Goal: Task Accomplishment & Management: Manage account settings

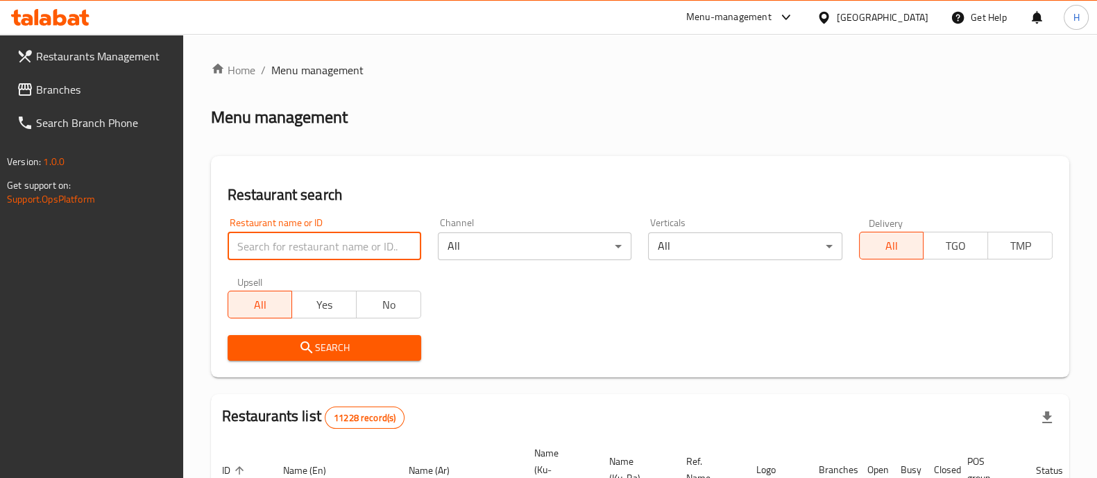
click at [324, 251] on input "search" at bounding box center [325, 247] width 194 height 28
type input "vanilly"
click button "Search" at bounding box center [325, 348] width 194 height 26
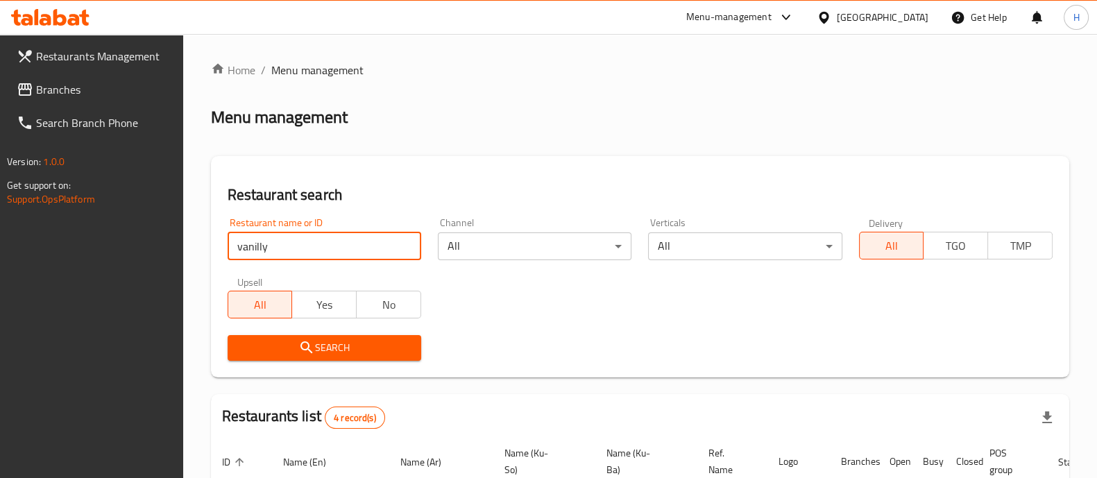
scroll to position [277, 0]
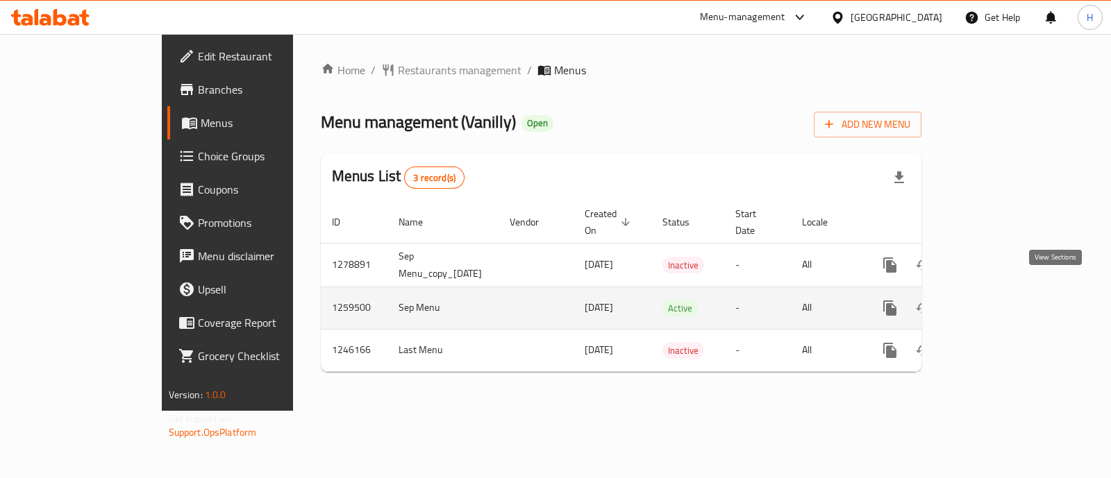
click at [998, 300] on icon "enhanced table" at bounding box center [990, 308] width 17 height 17
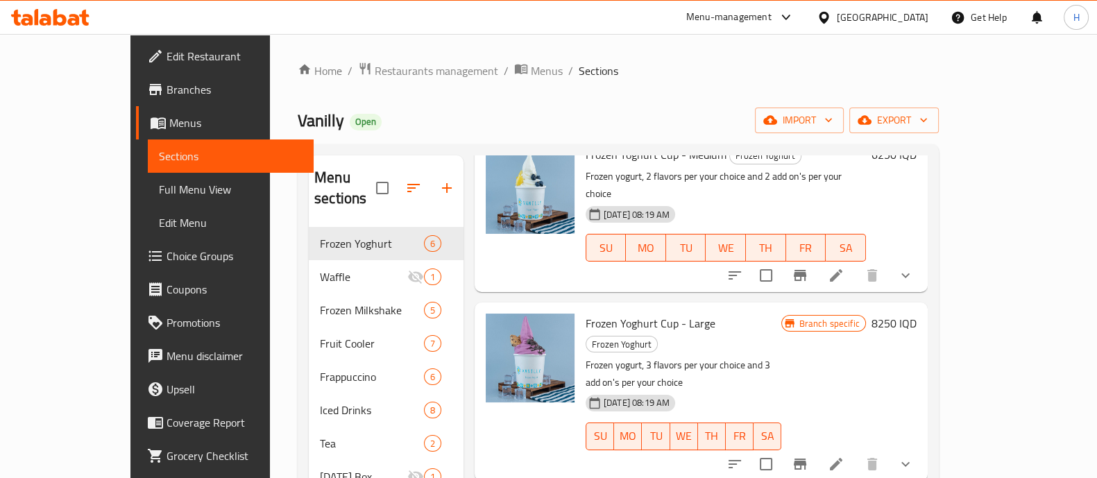
scroll to position [194, 0]
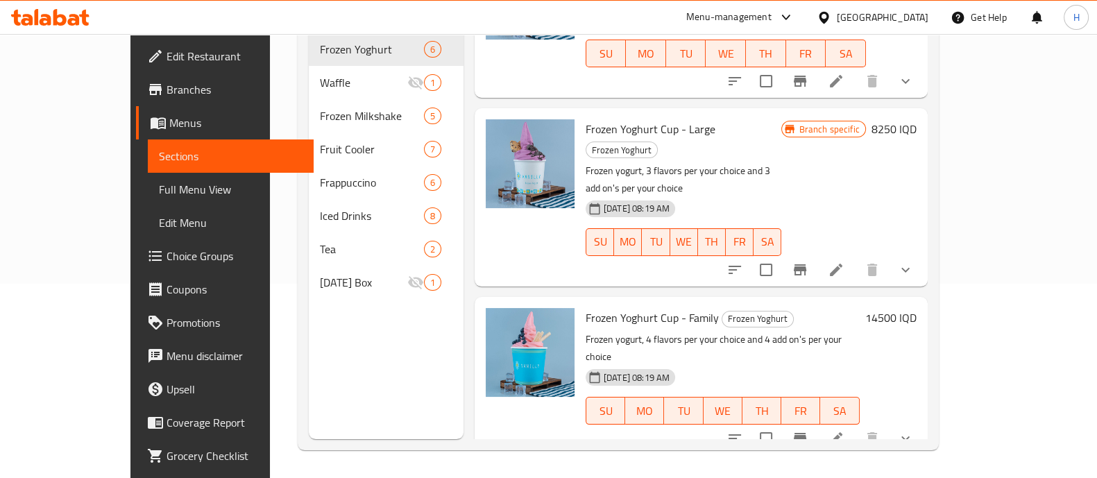
click at [917, 477] on h6 "6500 IQD" at bounding box center [894, 486] width 45 height 19
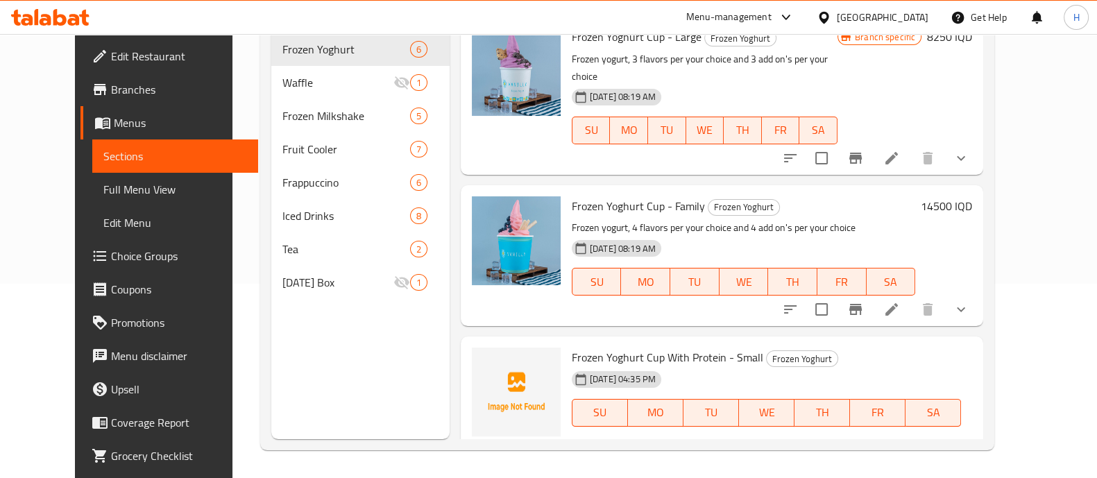
drag, startPoint x: 861, startPoint y: 345, endPoint x: 849, endPoint y: 345, distance: 11.8
click at [742, 448] on input "6500" at bounding box center [674, 462] width 135 height 28
type input "6250"
click button "ok" at bounding box center [790, 461] width 31 height 31
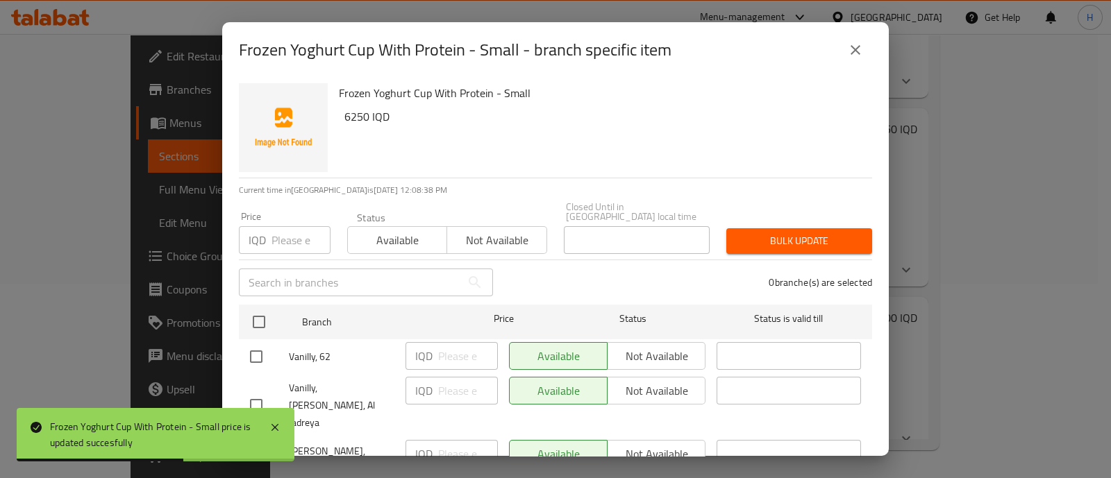
click at [856, 51] on icon "close" at bounding box center [855, 50] width 10 height 10
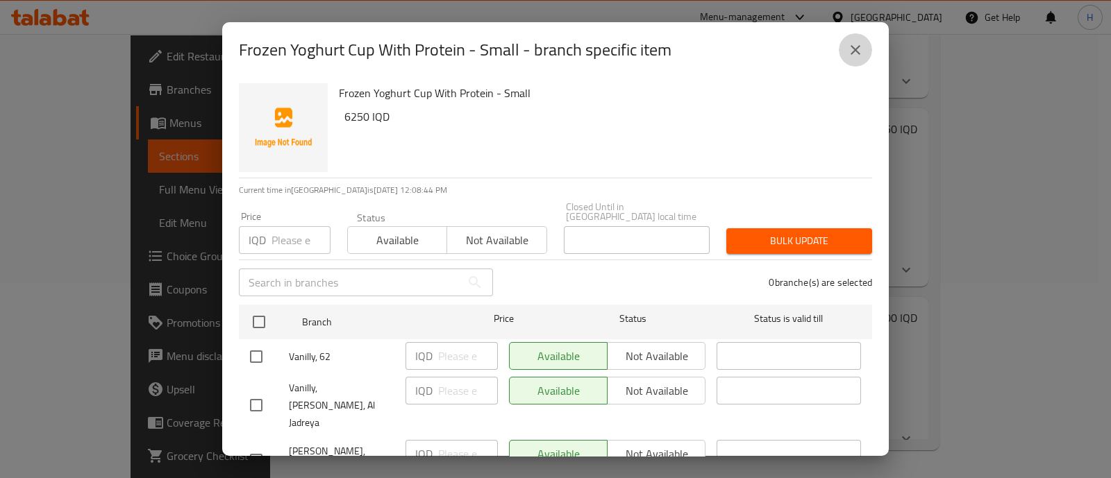
click at [848, 43] on icon "close" at bounding box center [855, 50] width 17 height 17
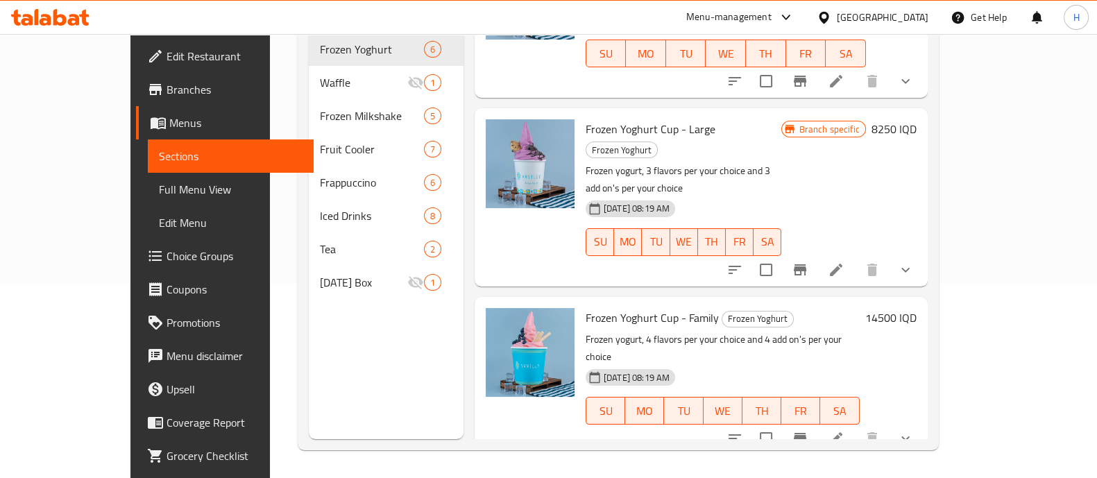
click at [680, 331] on p "Frozen yogurt, 4 flavors per your choice and 4 add on's per your choice" at bounding box center [723, 348] width 274 height 35
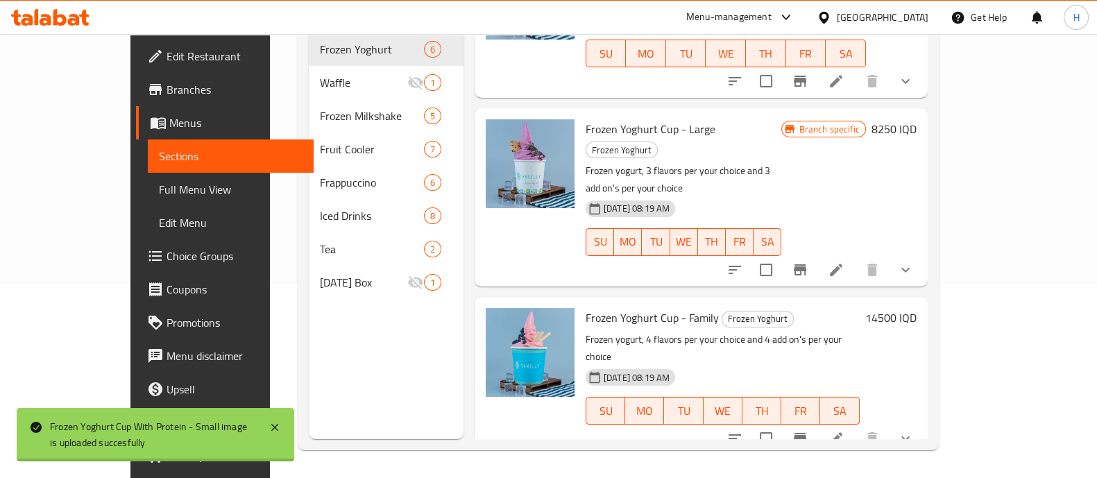
click at [585, 305] on div "Frozen Yoghurt Cup - Family Frozen Yoghurt Frozen yogurt, 4 flavors per your ch…" at bounding box center [701, 376] width 453 height 158
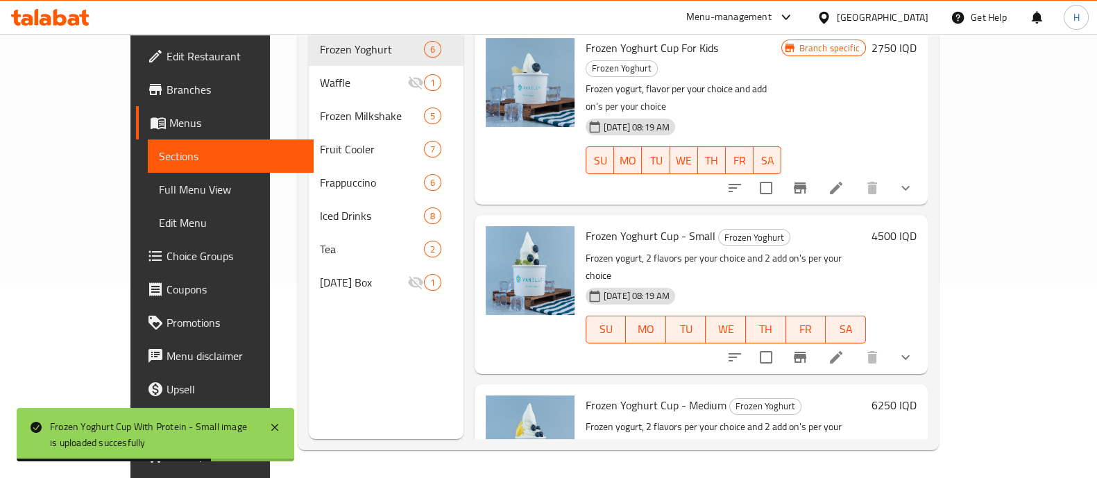
scroll to position [0, 0]
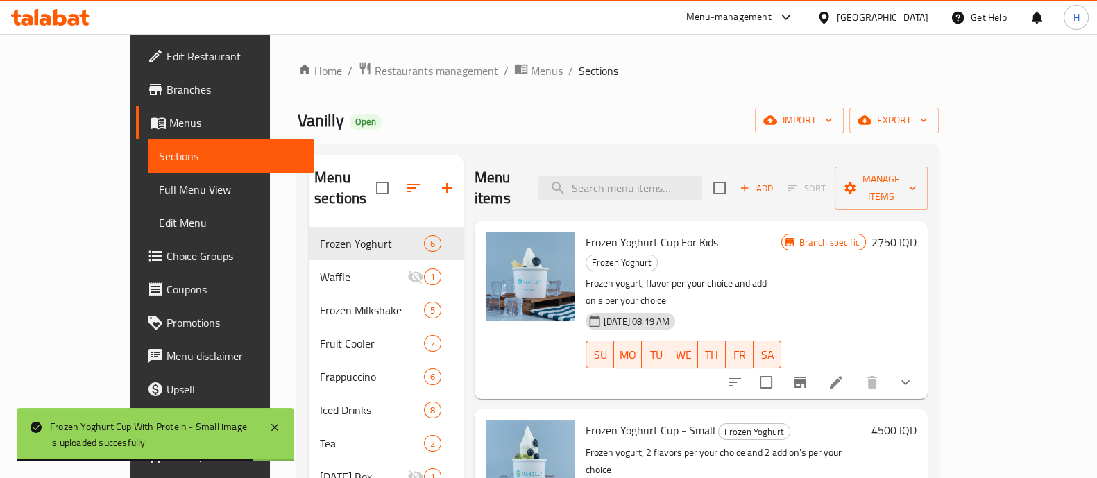
click at [375, 66] on span "Restaurants management" at bounding box center [437, 70] width 124 height 17
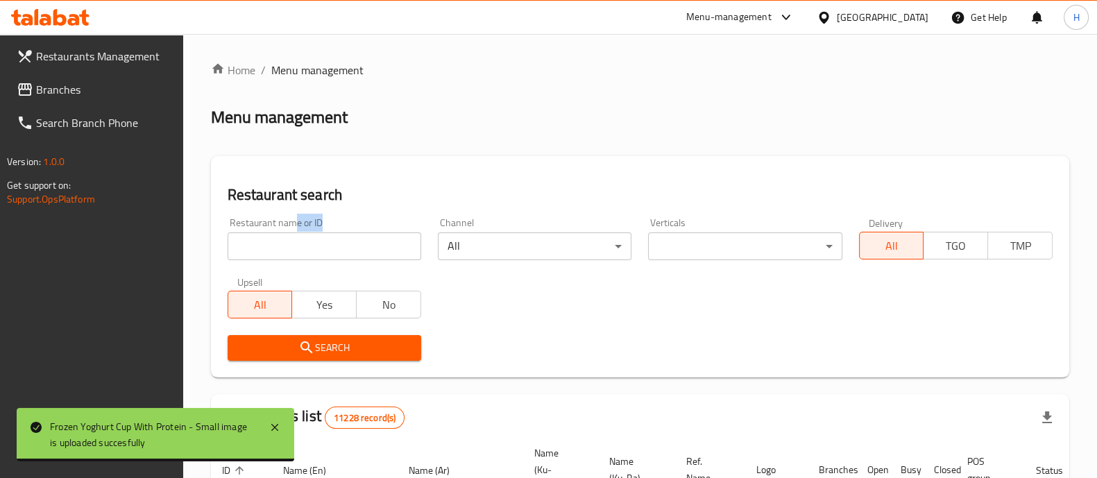
click at [299, 231] on div "Restaurant name or ID Restaurant name or ID" at bounding box center [325, 239] width 194 height 42
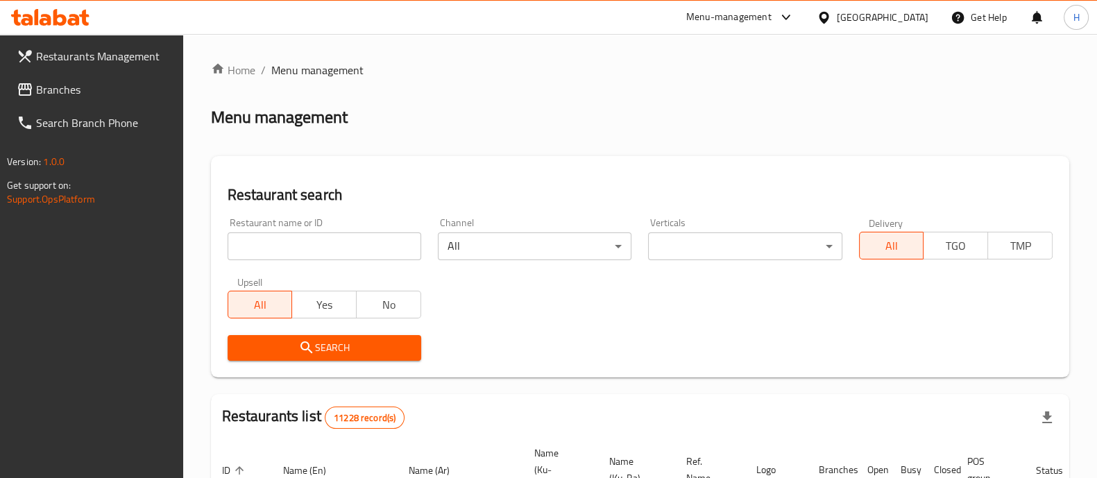
click at [301, 233] on input "search" at bounding box center [325, 247] width 194 height 28
paste input "vanilly"
type input "vanilly"
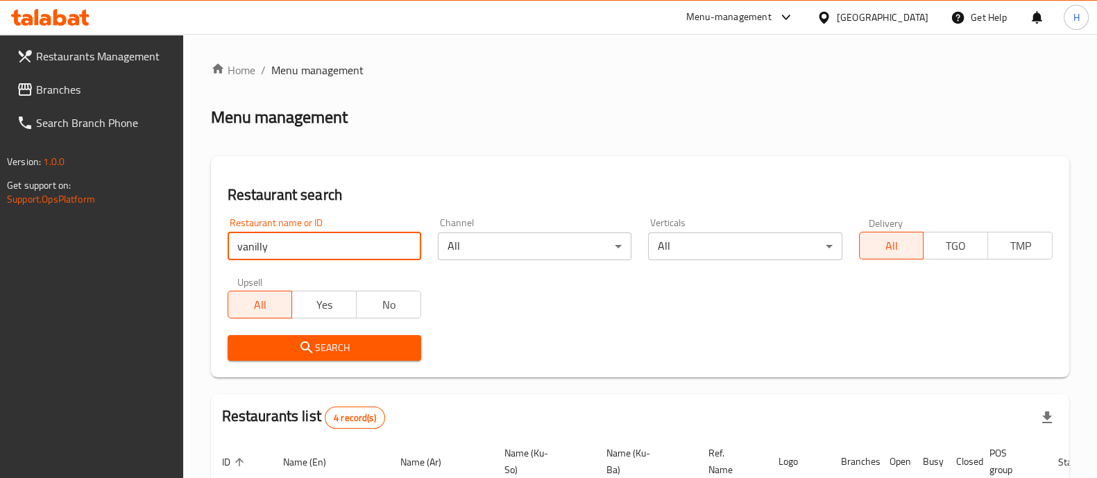
scroll to position [277, 0]
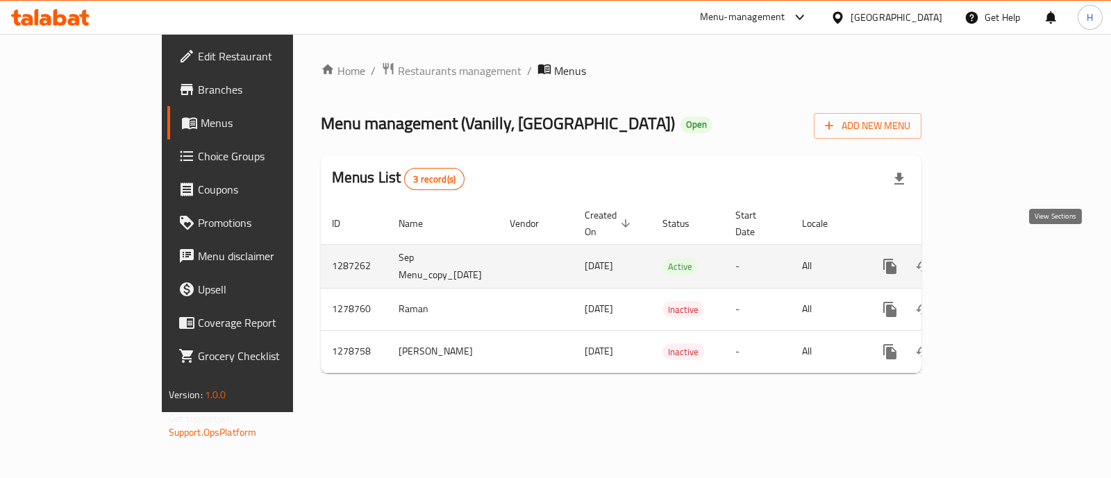
click at [998, 258] on icon "enhanced table" at bounding box center [990, 266] width 17 height 17
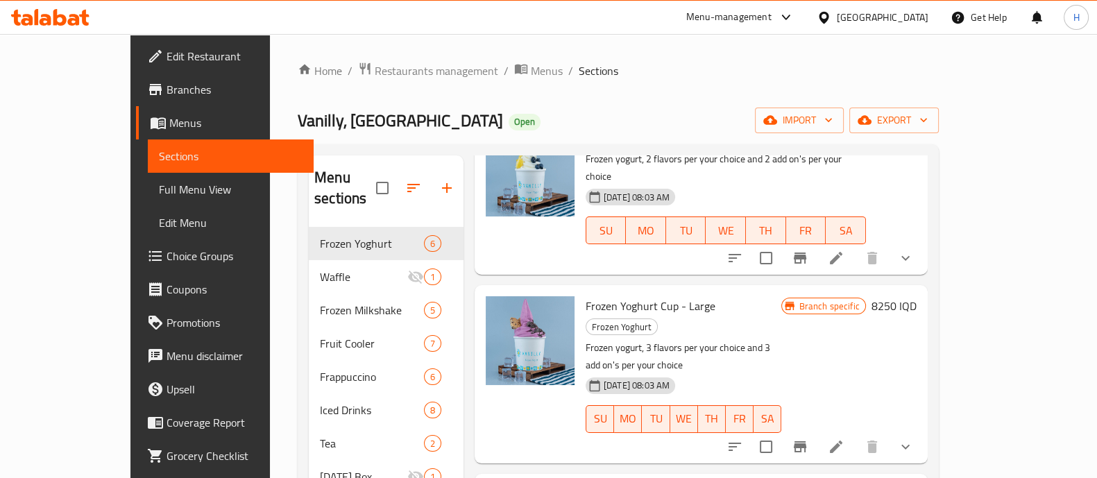
scroll to position [194, 0]
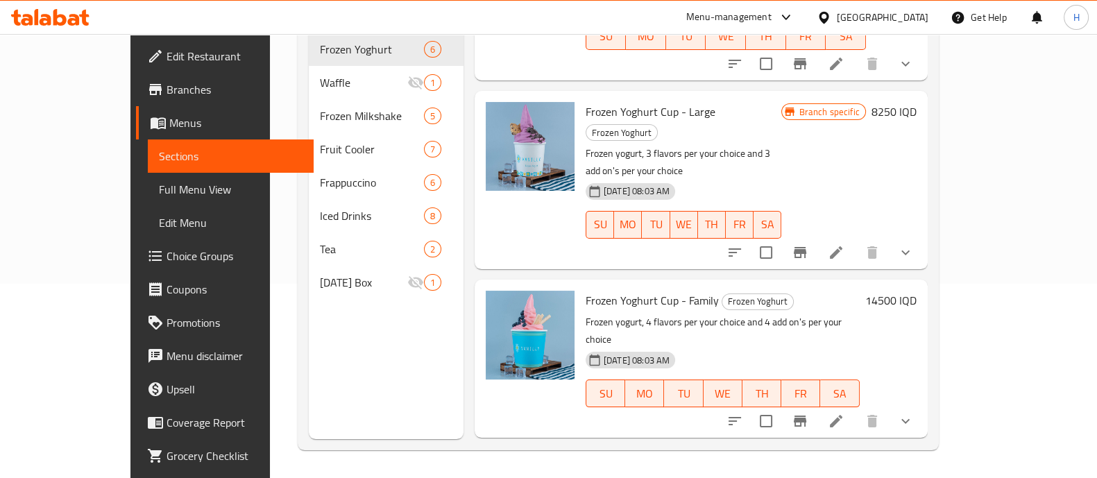
click at [917, 460] on h6 "6500 IQD" at bounding box center [894, 469] width 45 height 19
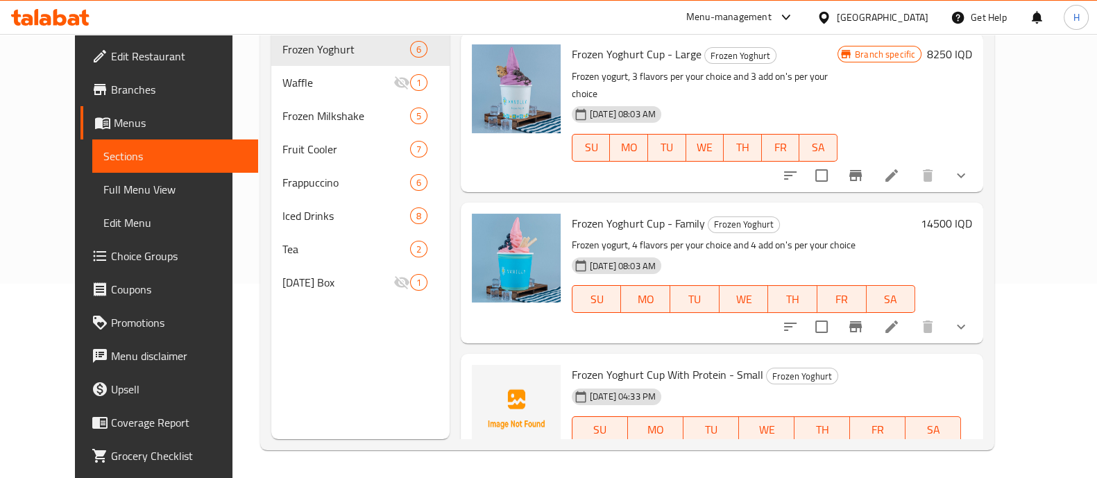
drag, startPoint x: 882, startPoint y: 342, endPoint x: 848, endPoint y: 341, distance: 34.0
click at [742, 465] on input "6500" at bounding box center [674, 479] width 135 height 28
type input "6250"
click button "ok" at bounding box center [790, 479] width 31 height 31
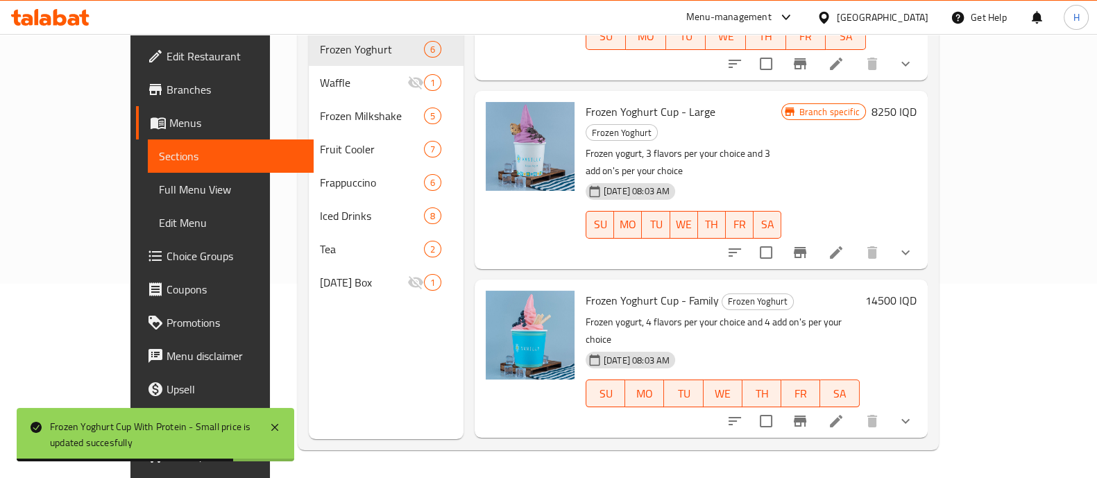
click at [562, 303] on div "Frozen Yoghurt Cup - Family Frozen Yoghurt Frozen yogurt, 4 flavors per your ch…" at bounding box center [701, 359] width 453 height 158
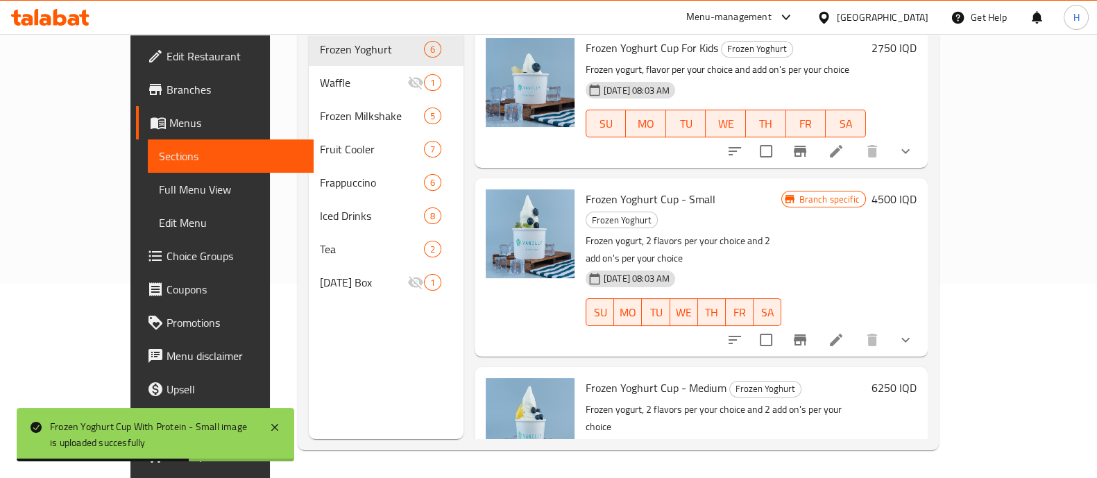
scroll to position [0, 0]
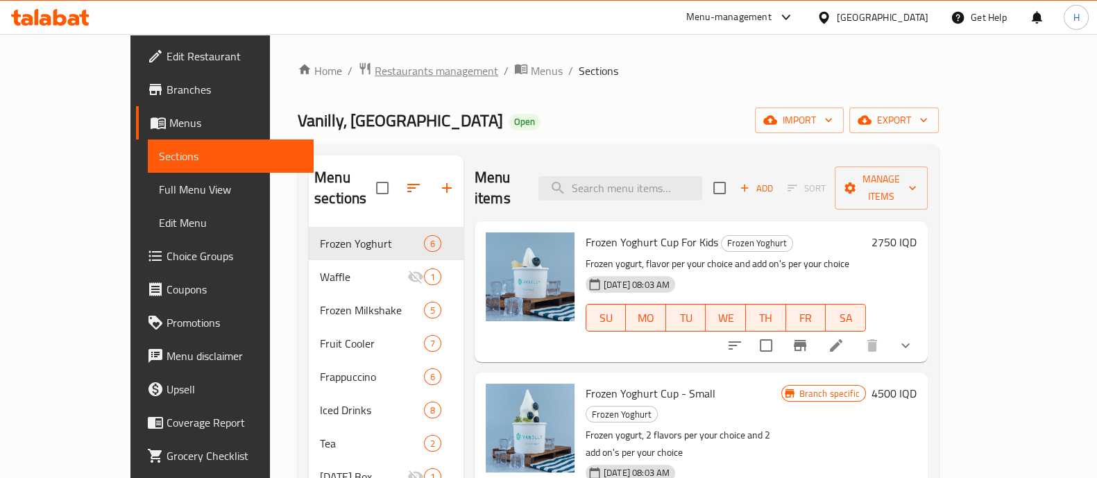
click at [379, 77] on span "Restaurants management" at bounding box center [437, 70] width 124 height 17
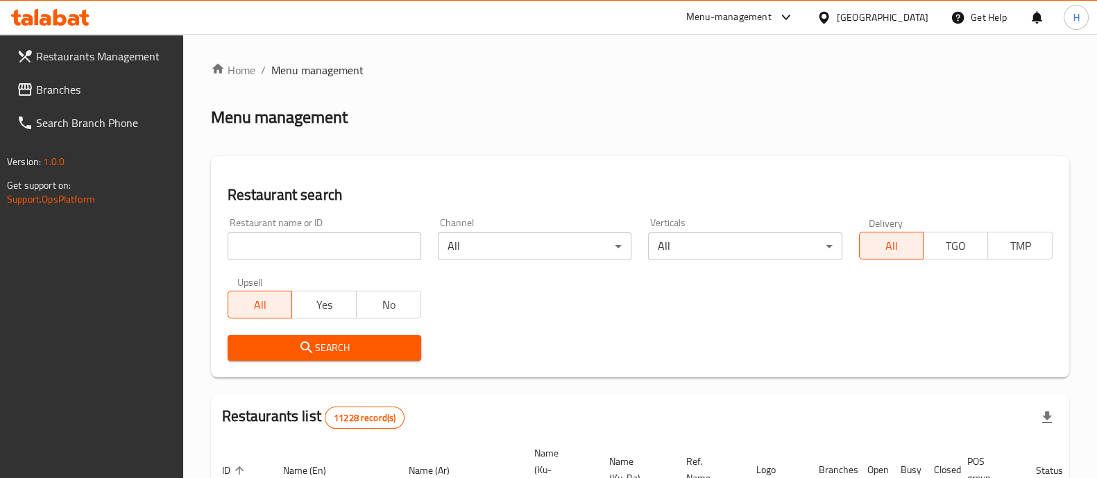
click at [305, 253] on input "search" at bounding box center [325, 247] width 194 height 28
paste input "vanilly"
type input "vanilly"
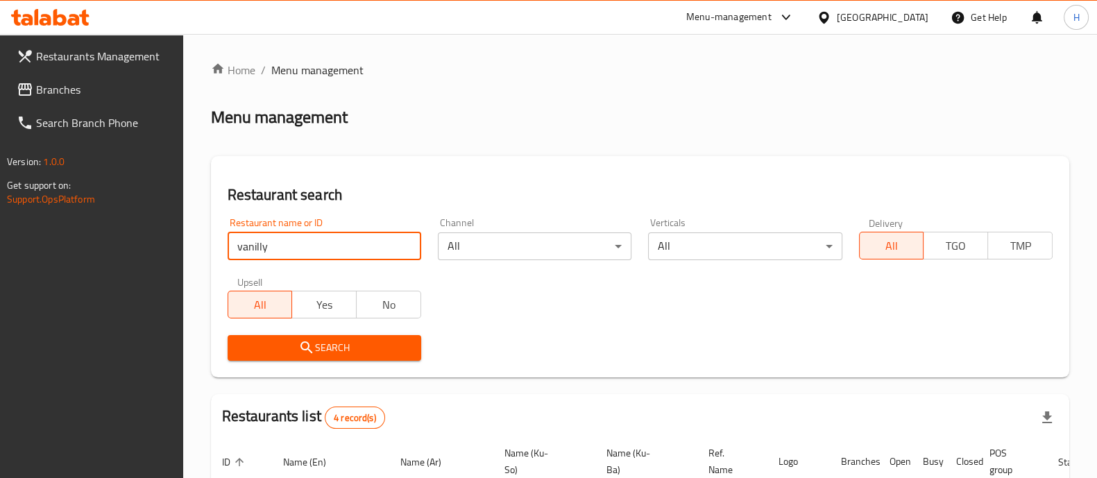
scroll to position [277, 0]
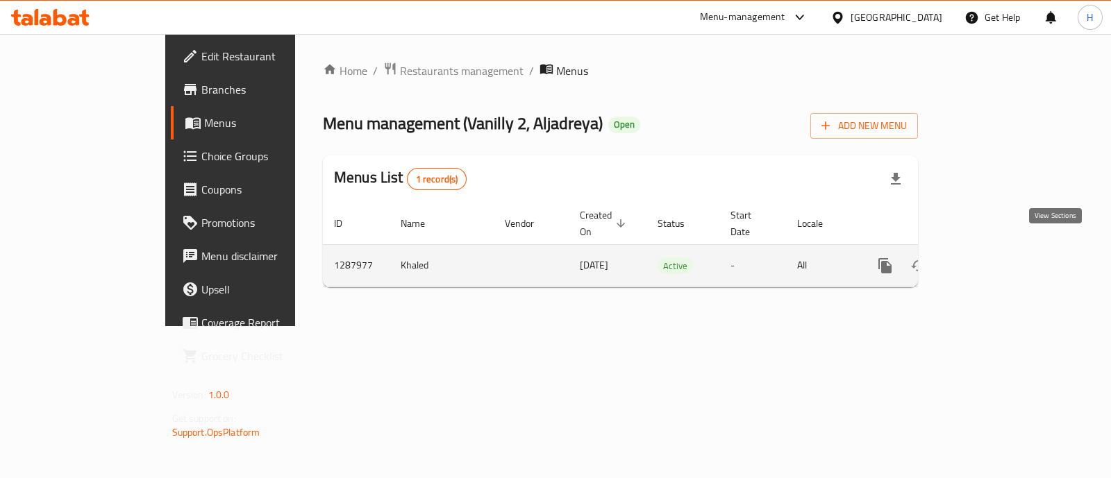
click at [993, 258] on icon "enhanced table" at bounding box center [985, 266] width 17 height 17
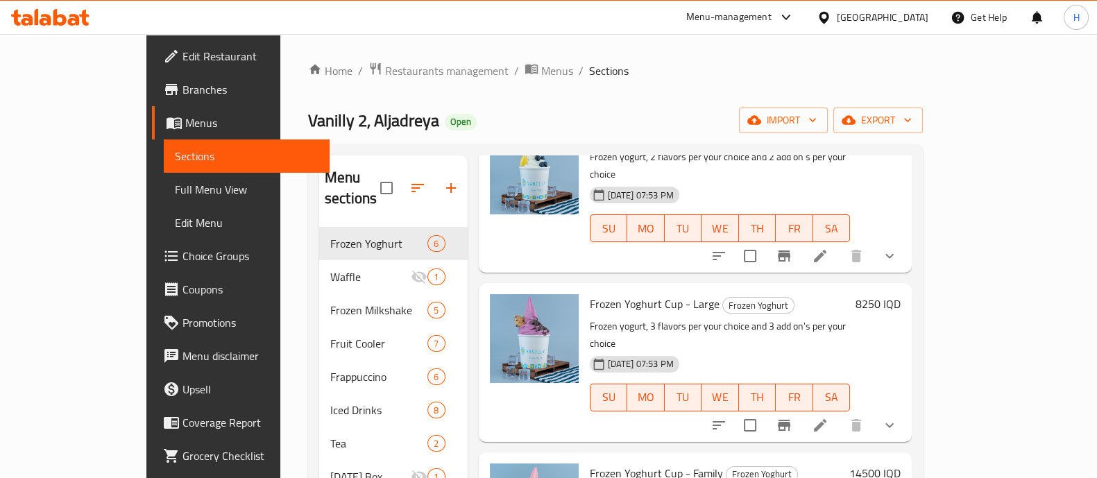
scroll to position [194, 0]
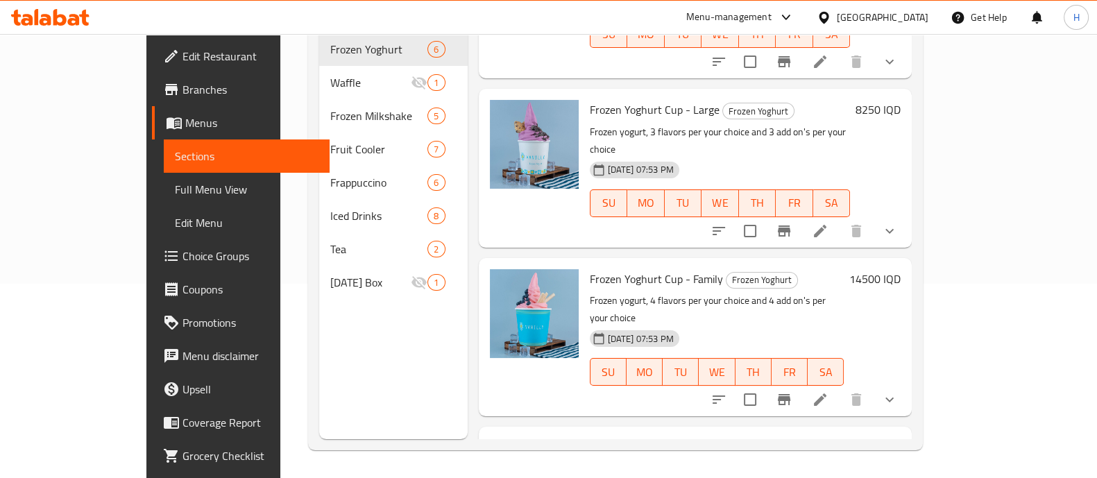
click at [901, 438] on h6 "6500 IQD" at bounding box center [878, 447] width 45 height 19
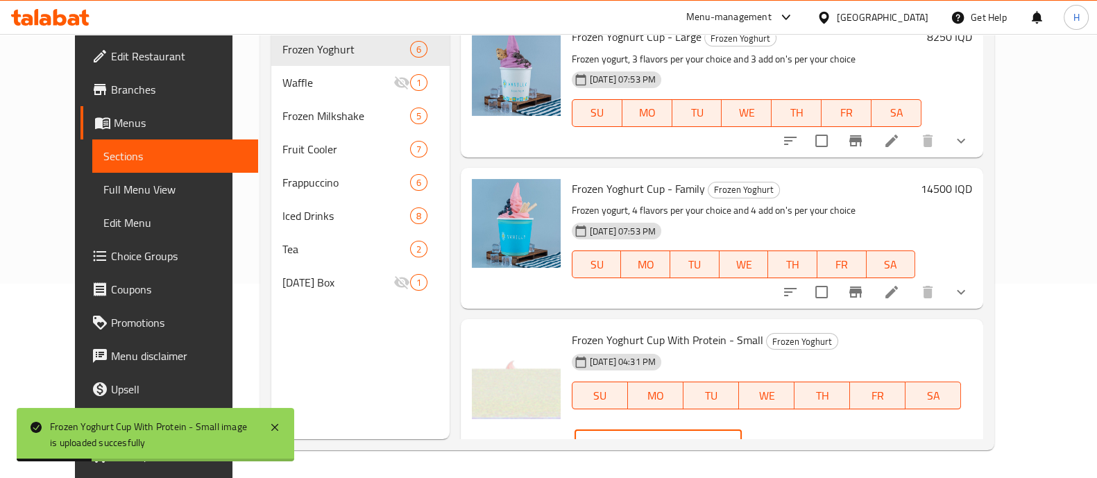
drag, startPoint x: 861, startPoint y: 345, endPoint x: 850, endPoint y: 345, distance: 11.1
click at [742, 430] on input "6500" at bounding box center [674, 444] width 135 height 28
type input "6250"
click button "ok" at bounding box center [790, 444] width 31 height 31
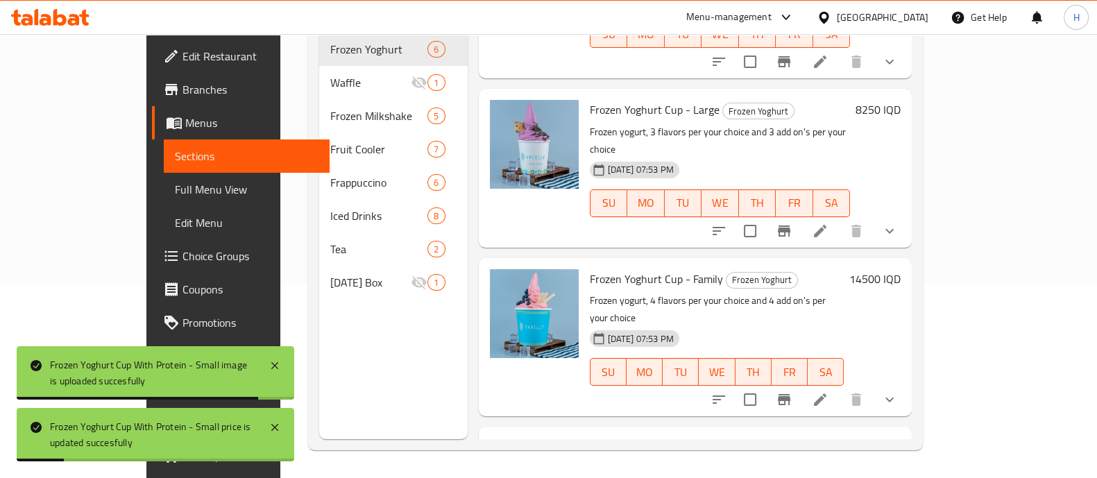
click at [839, 438] on h6 "Frozen Yoghurt Cup With Protein - Small Frozen Yoghurt" at bounding box center [720, 457] width 261 height 39
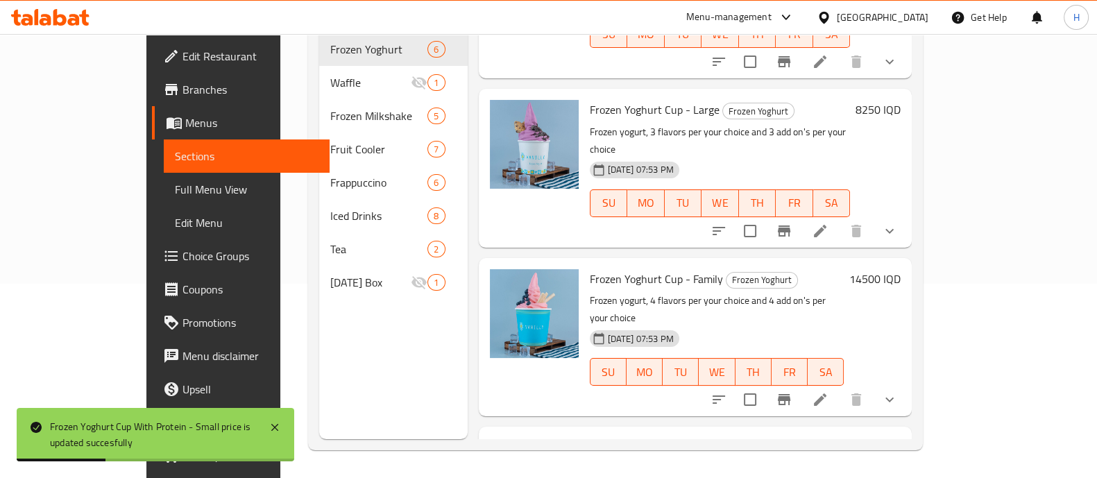
click at [271, 367] on div "Frozen Yoghurt Cup With Protein - Small image is uploaded succesfully" at bounding box center [155, 373] width 236 height 45
click at [271, 425] on icon at bounding box center [274, 427] width 7 height 7
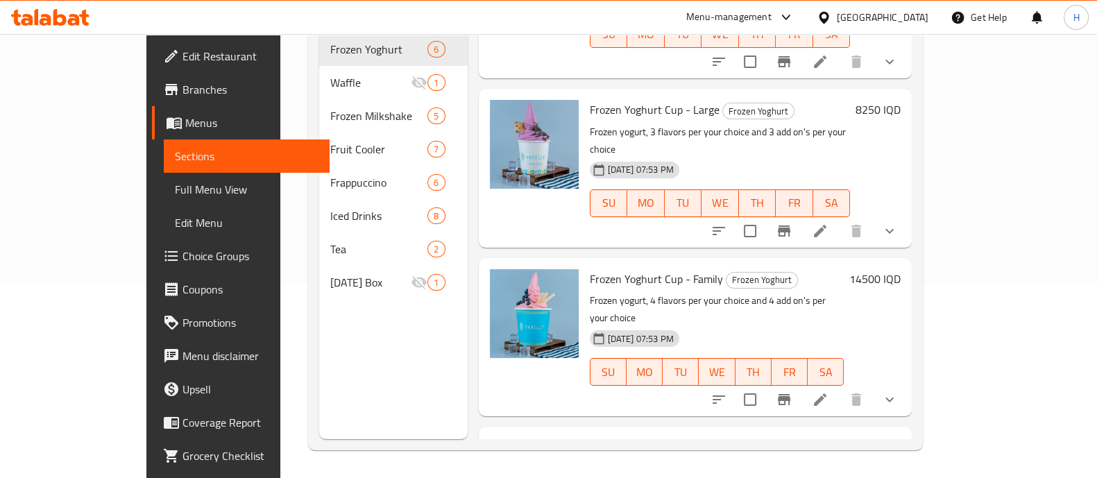
click at [430, 360] on div "Menu sections Frozen Yoghurt 6 Waffle 1 Frozen Milkshake 5 Fruit Cooler 7 Frapp…" at bounding box center [393, 200] width 149 height 478
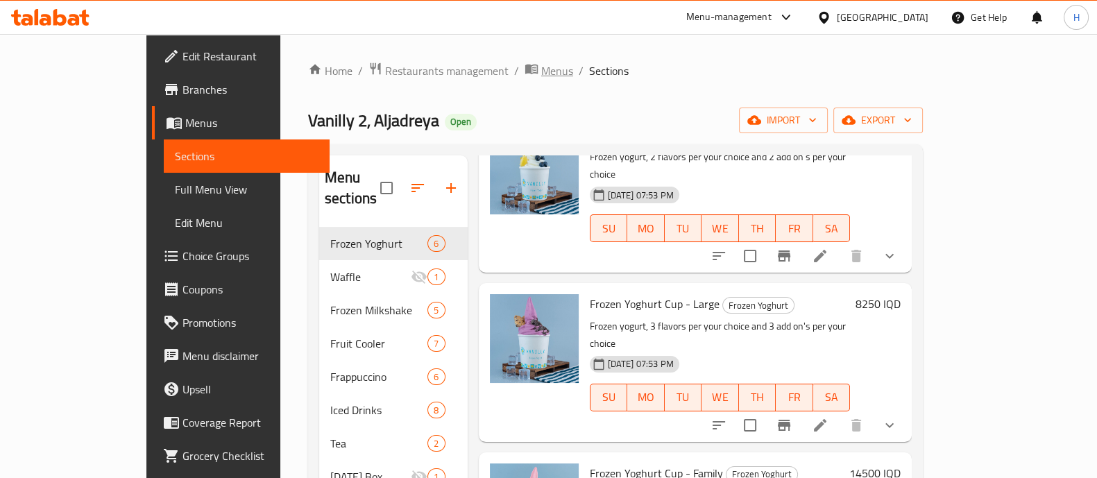
click at [541, 71] on span "Menus" at bounding box center [557, 70] width 32 height 17
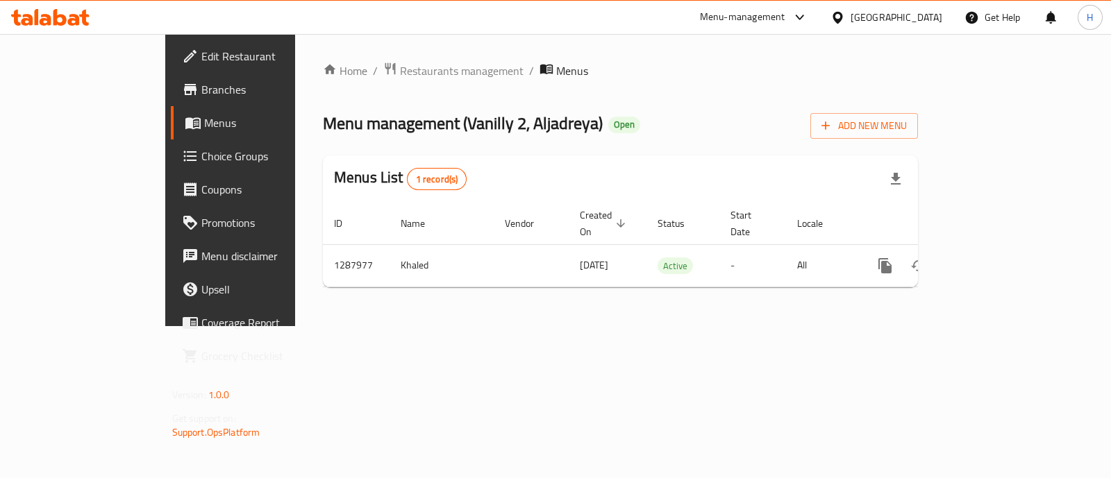
click at [764, 67] on ol "Home / Restaurants management / Menus" at bounding box center [620, 71] width 595 height 18
click at [478, 130] on span "Menu management ( Vanilly 2, Aljadreya )" at bounding box center [463, 123] width 280 height 31
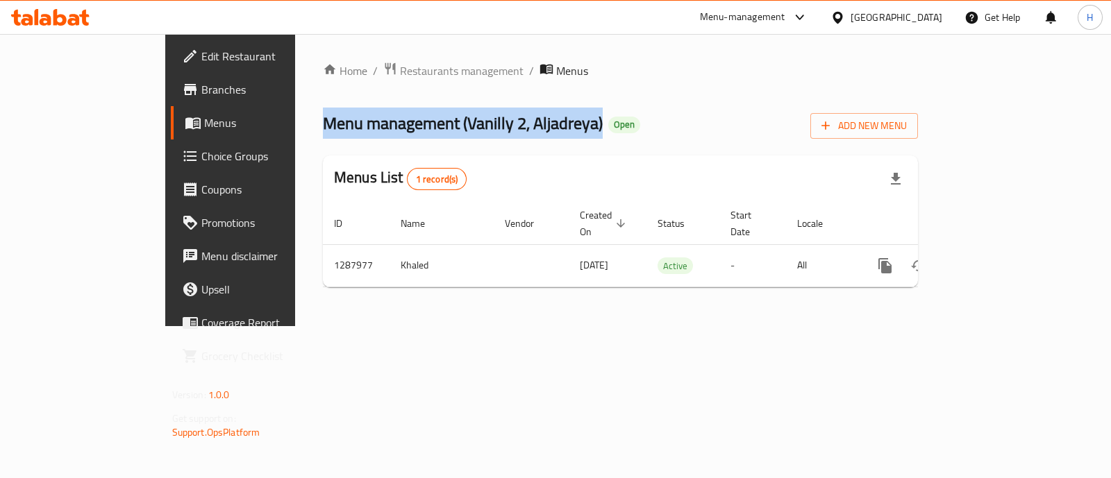
click at [478, 130] on span "Menu management ( Vanilly 2, Aljadreya )" at bounding box center [463, 123] width 280 height 31
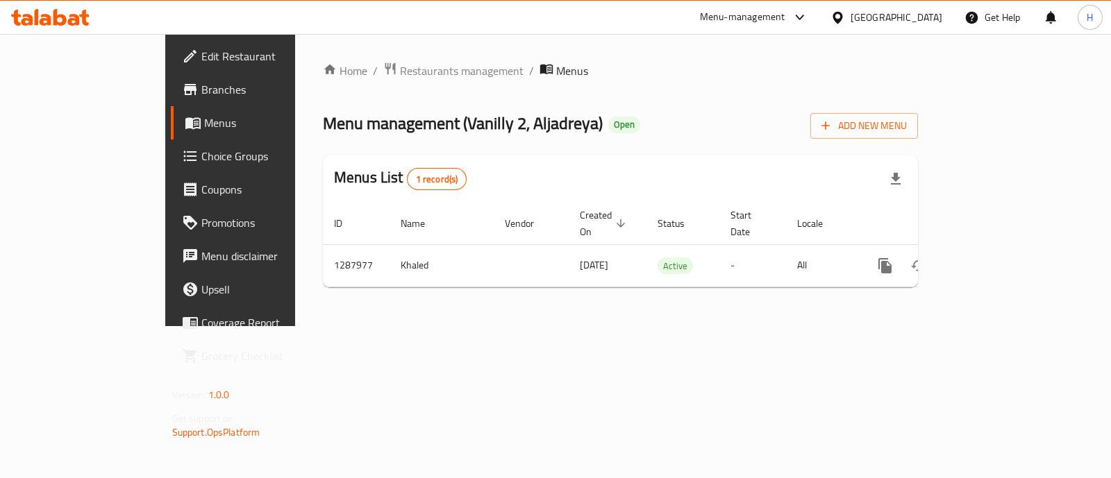
click at [571, 101] on div "Home / Restaurants management / Menus Menu management ( Vanilly 2, Aljadreya ) …" at bounding box center [620, 180] width 595 height 237
click at [400, 74] on span "Restaurants management" at bounding box center [462, 70] width 124 height 17
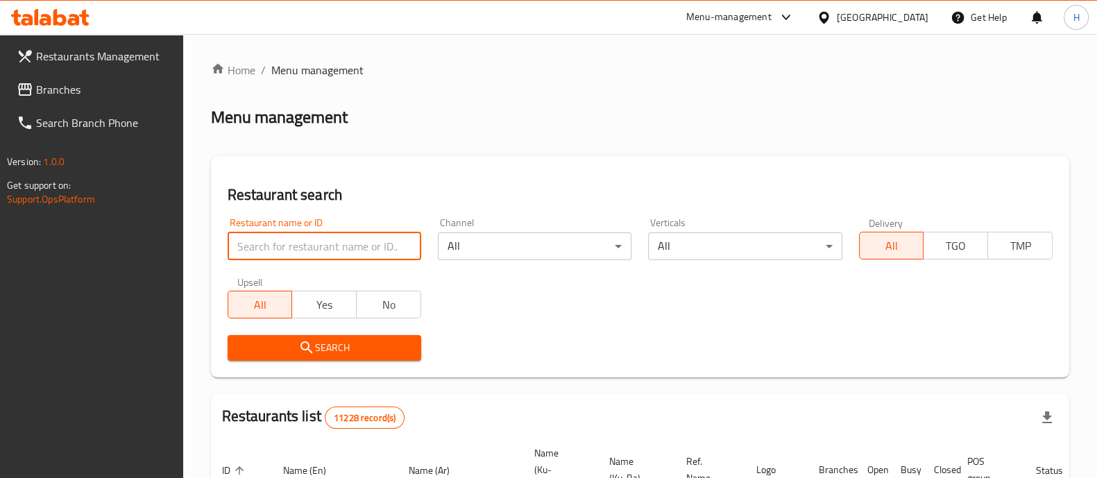
click at [320, 243] on input "search" at bounding box center [325, 247] width 194 height 28
type input "c"
paste input "Mr.Crispy Food"
type input "Mr.Crispy Food"
click button "Search" at bounding box center [325, 348] width 194 height 26
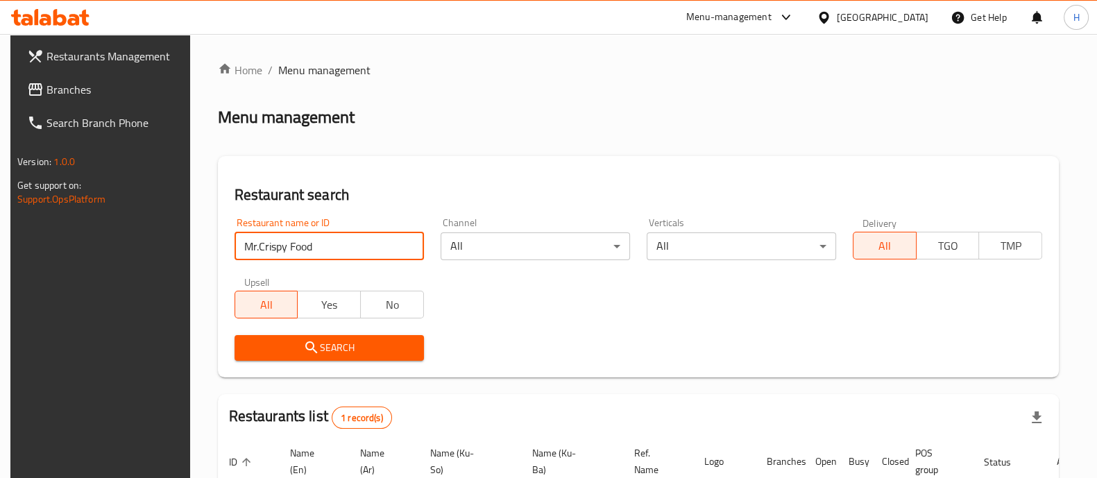
click at [401, 242] on input "Mr.Crispy Food" at bounding box center [330, 247] width 190 height 28
click at [383, 244] on input "search" at bounding box center [330, 247] width 190 height 28
click button "Search" at bounding box center [330, 348] width 190 height 26
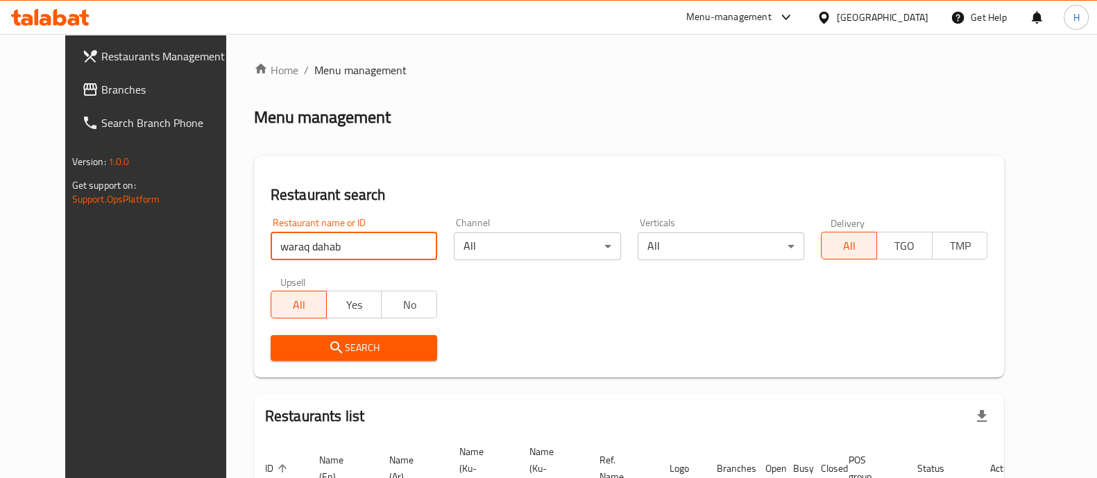
scroll to position [104, 0]
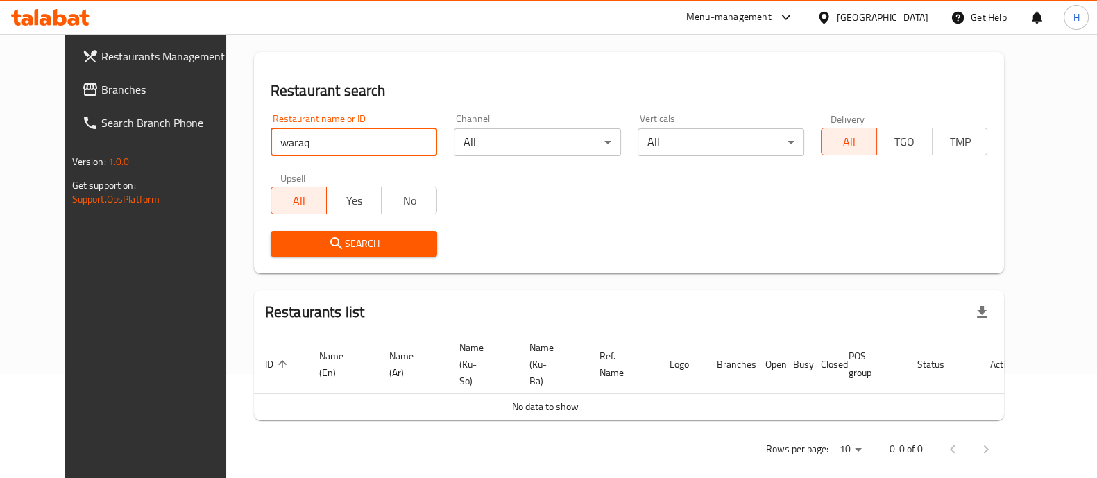
type input "waraq"
click button "Search" at bounding box center [354, 244] width 167 height 26
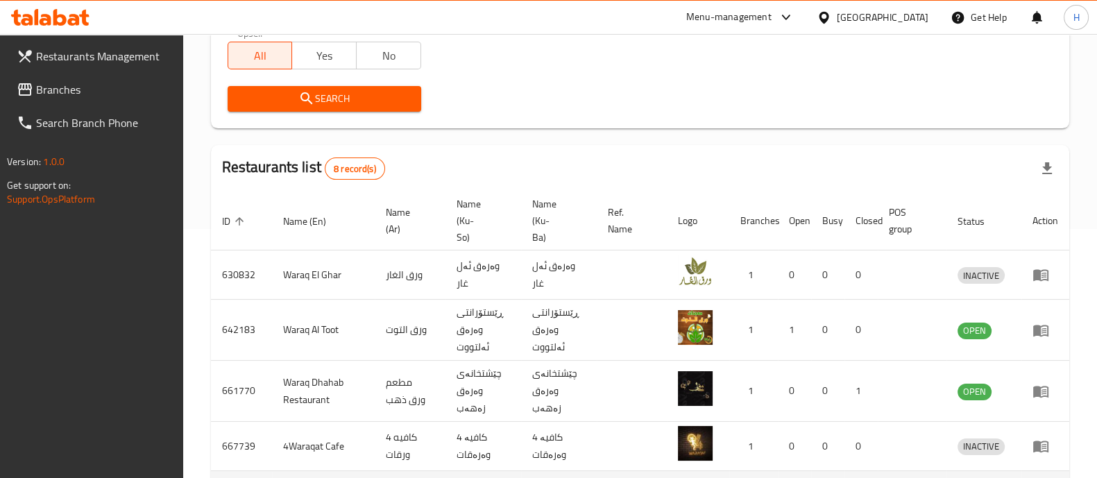
scroll to position [248, 0]
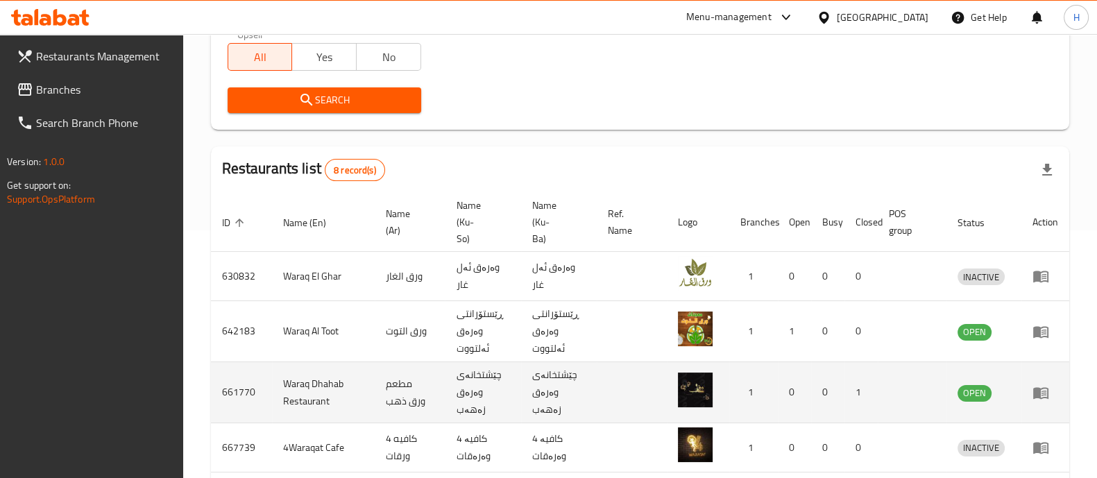
click at [1049, 385] on td "enhanced table" at bounding box center [1046, 392] width 48 height 61
click at [1047, 387] on icon "enhanced table" at bounding box center [1041, 393] width 15 height 12
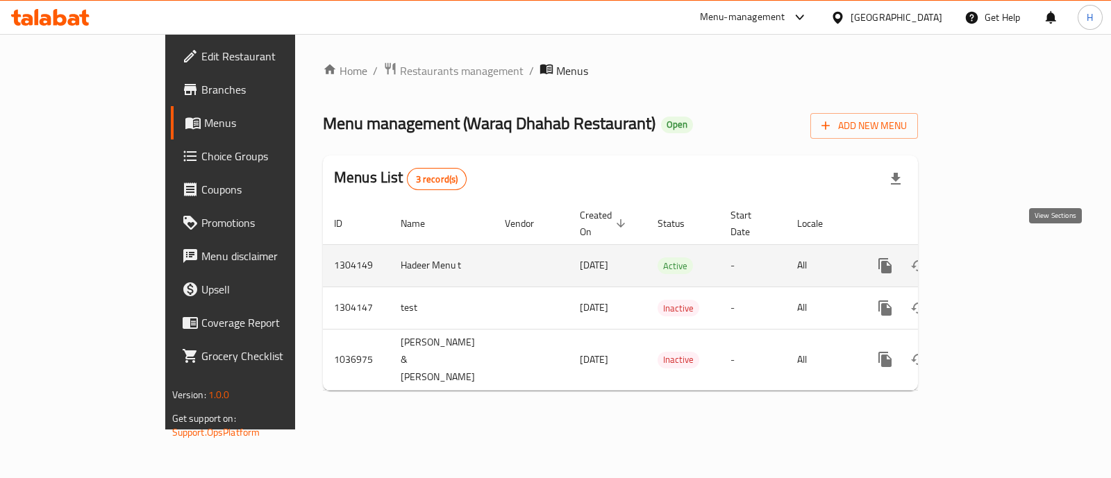
click at [1002, 249] on link "enhanced table" at bounding box center [984, 265] width 33 height 33
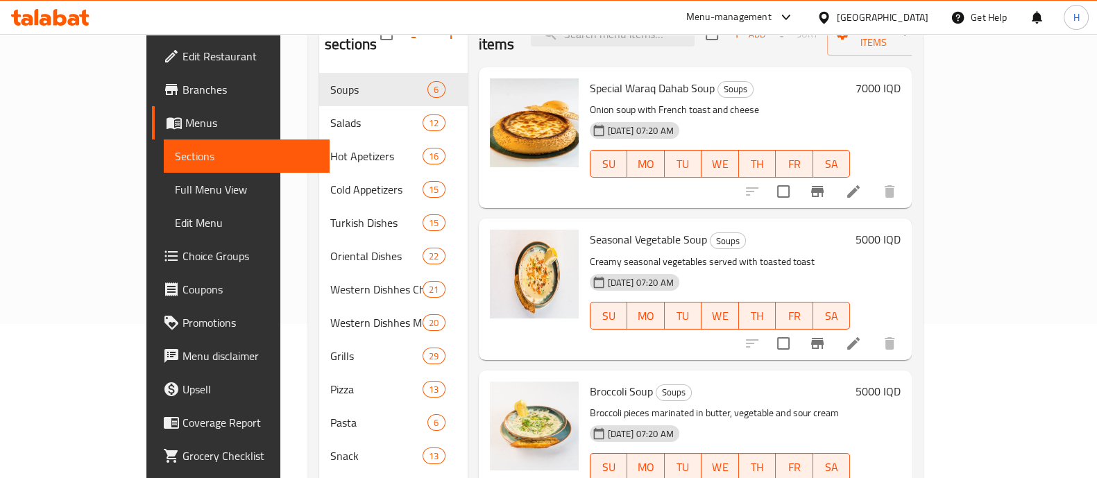
scroll to position [152, 0]
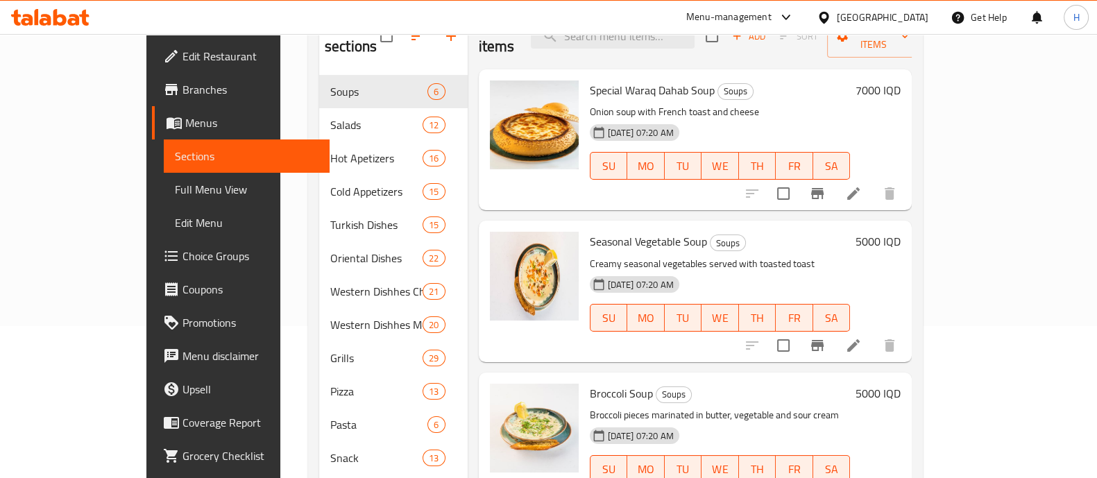
click at [468, 124] on div "Menu items Add Sort Manage items Special Waraq Dahab Soup Soups Onion soup with…" at bounding box center [690, 341] width 445 height 677
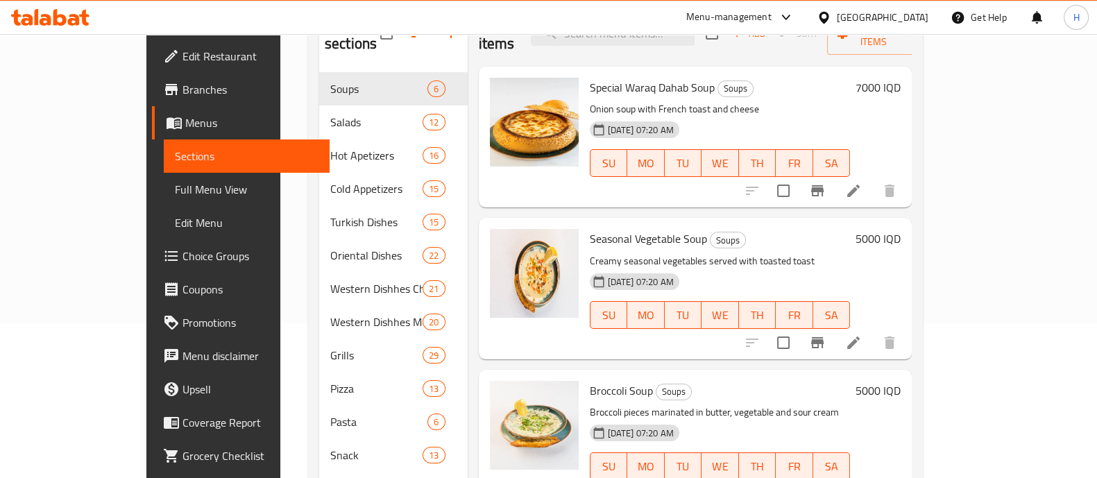
scroll to position [149, 0]
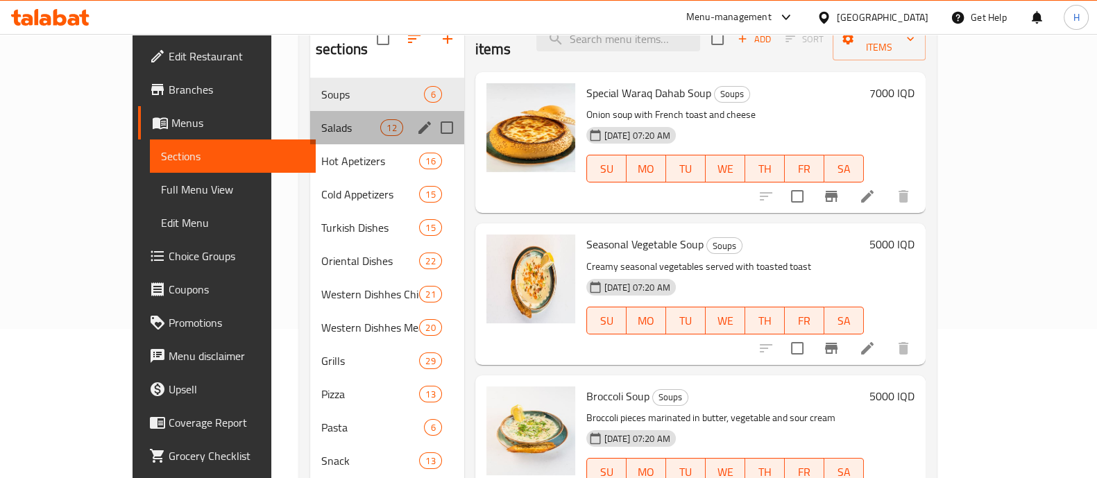
click at [344, 116] on div "Salads 12" at bounding box center [387, 127] width 154 height 33
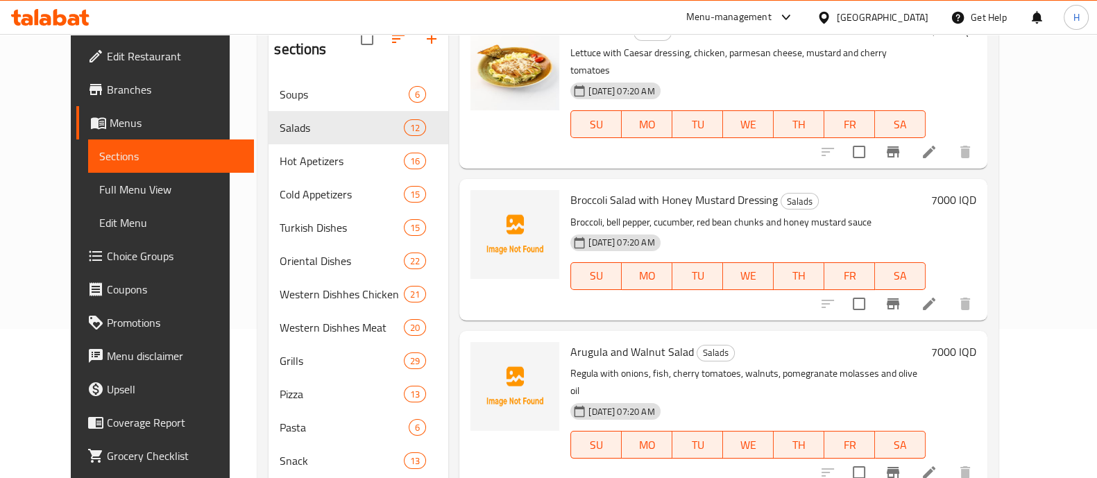
scroll to position [378, 0]
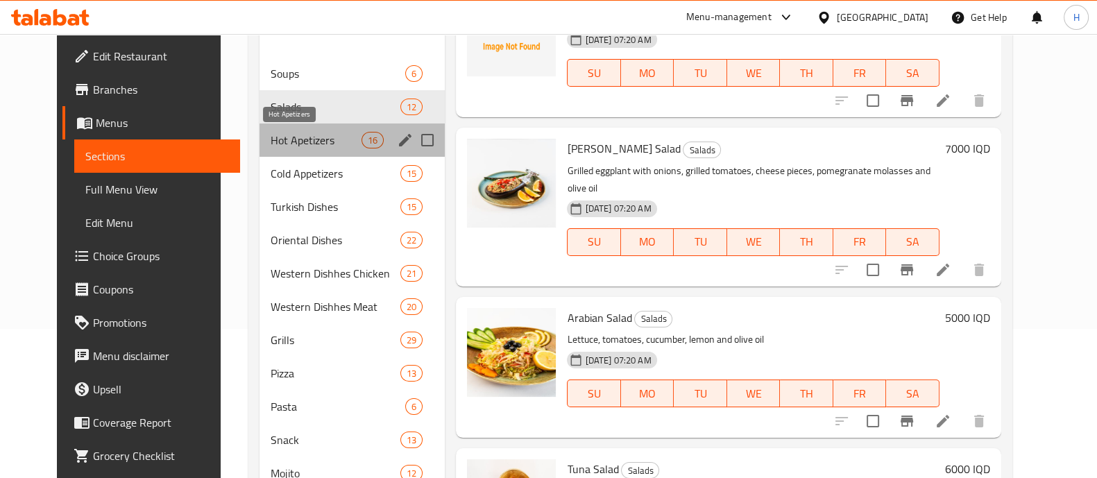
click at [341, 147] on span "Hot Apetizers" at bounding box center [316, 140] width 91 height 17
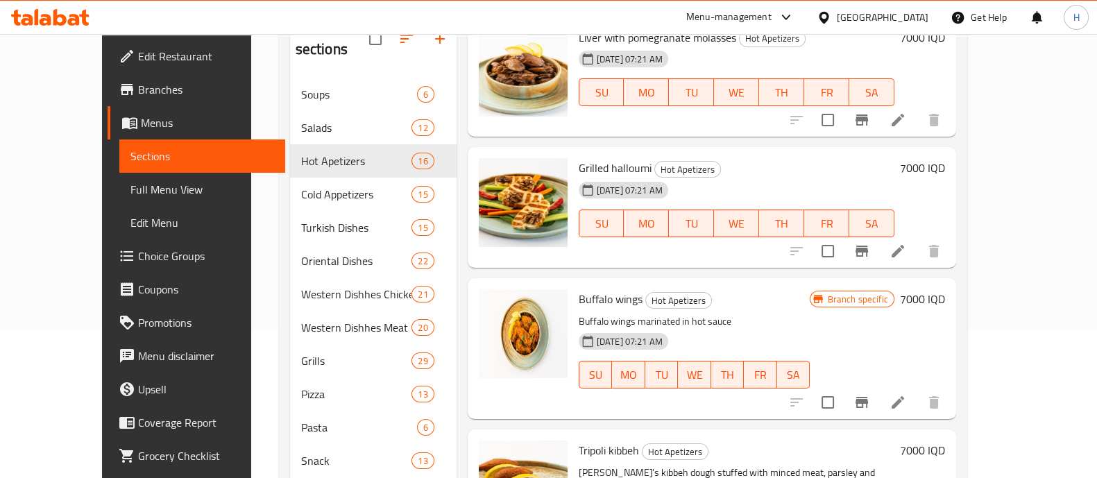
scroll to position [605, 0]
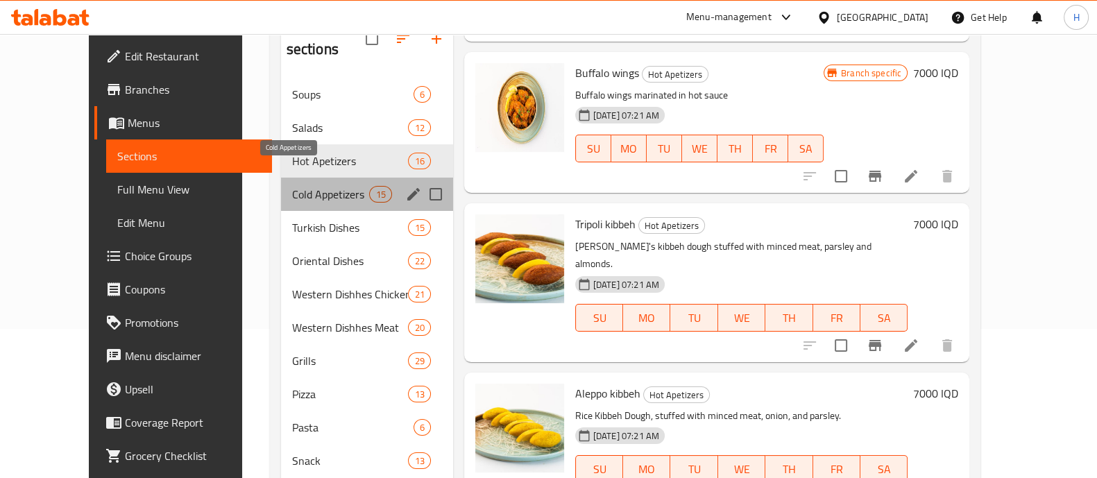
click at [292, 186] on span "Cold Appetizers" at bounding box center [331, 194] width 78 height 17
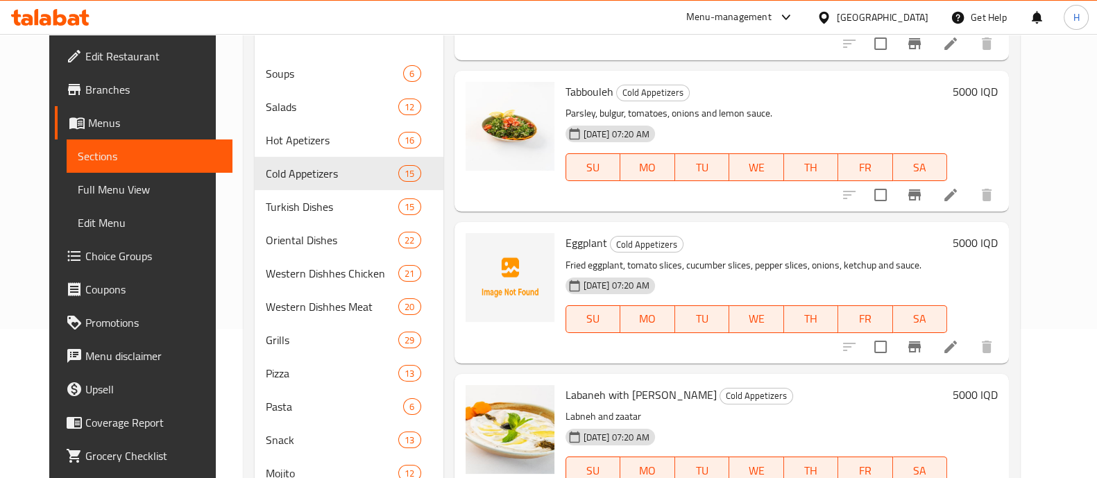
click at [444, 112] on div "Menu items Add Sort Manage items Special Waraq Dahab Salad Cold Appetizers Gril…" at bounding box center [727, 334] width 566 height 656
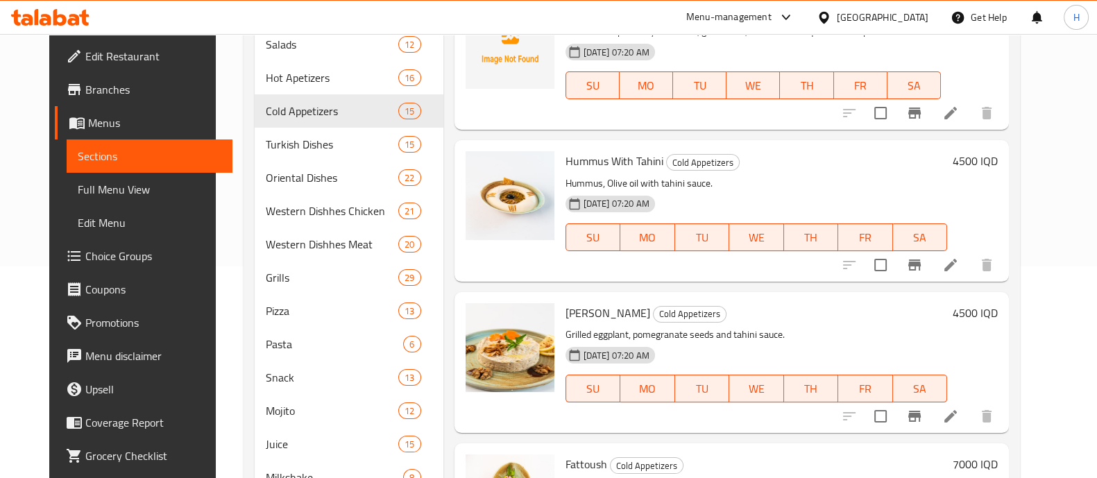
scroll to position [199, 0]
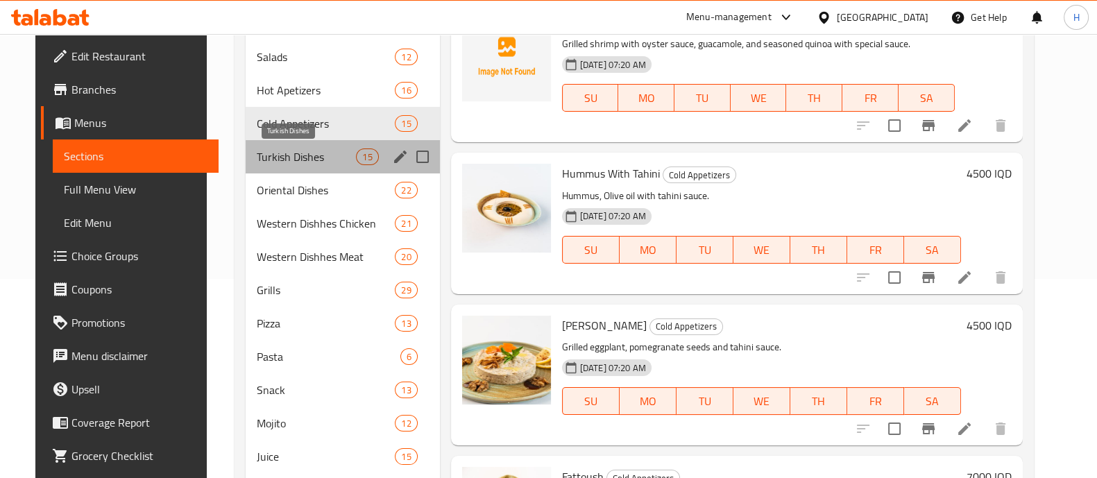
click at [308, 162] on span "Turkish Dishes" at bounding box center [307, 157] width 100 height 17
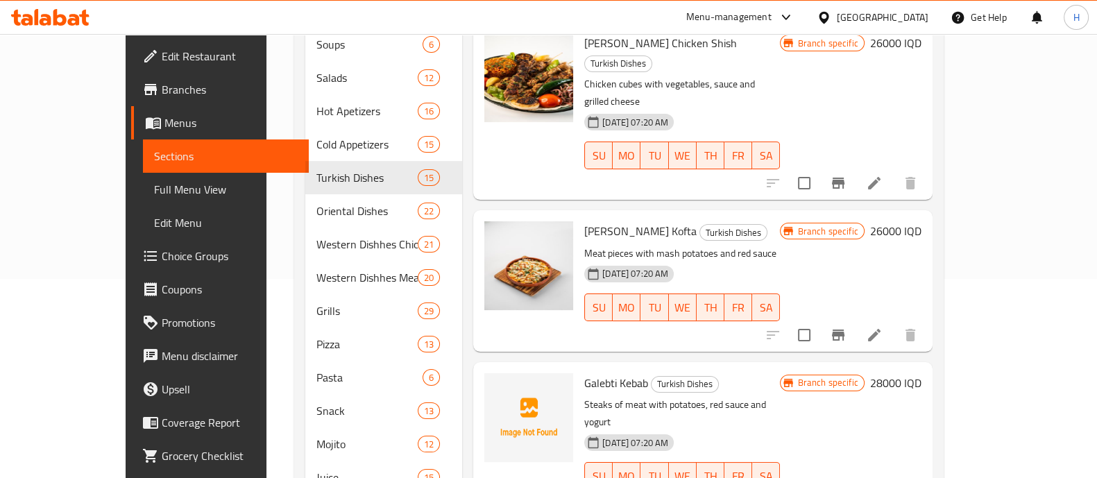
click at [462, 140] on div "Menu items Add Sort Manage items [PERSON_NAME] Chicken Shish Turkish Dishes Chi…" at bounding box center [697, 294] width 470 height 677
click at [462, 133] on div "Menu items Add Sort Manage items [PERSON_NAME] Chicken Shish Turkish Dishes Chi…" at bounding box center [697, 294] width 470 height 677
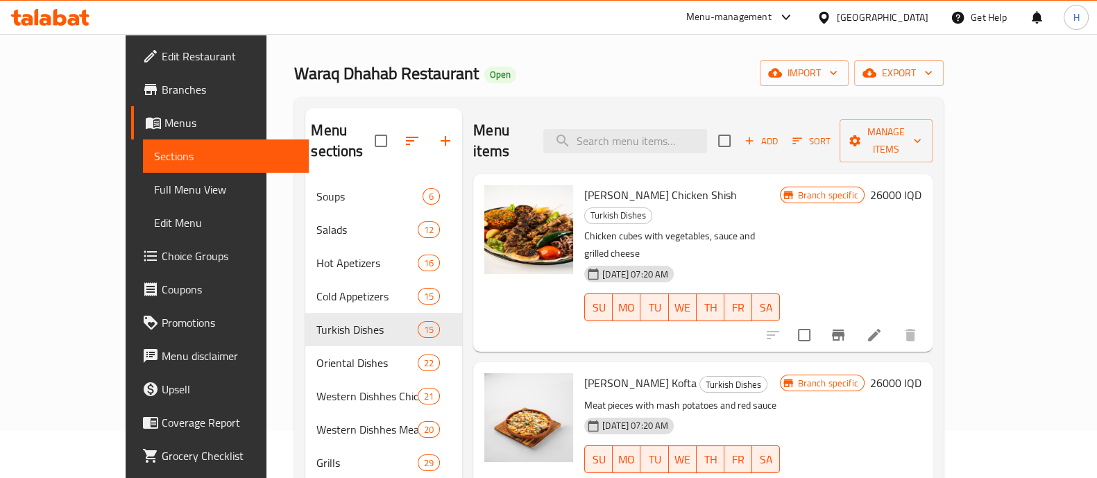
scroll to position [47, 0]
click at [473, 133] on h2 "Menu items" at bounding box center [499, 142] width 53 height 42
click at [462, 125] on div "Menu items Add Sort Manage items [PERSON_NAME] Chicken Shish Turkish Dishes Chi…" at bounding box center [697, 447] width 470 height 677
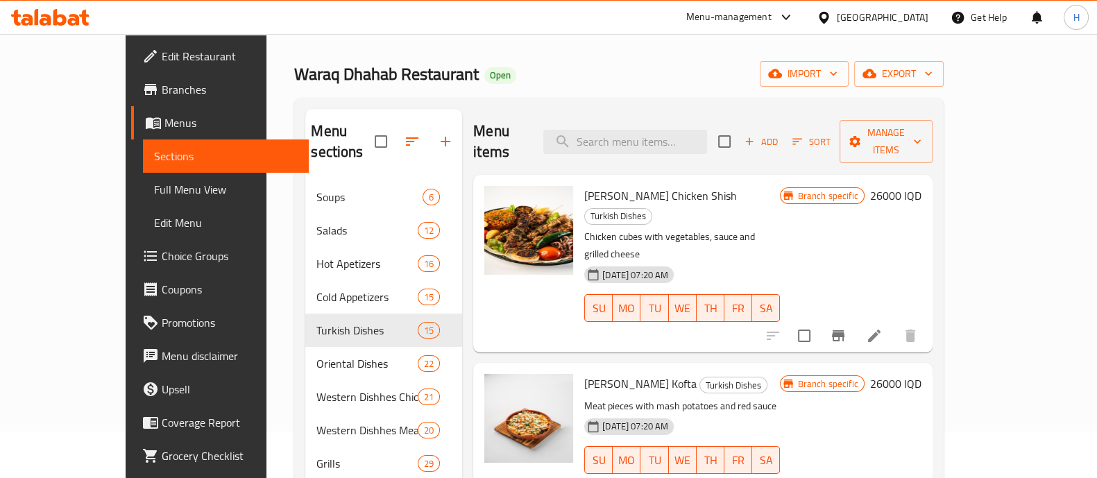
scroll to position [0, 0]
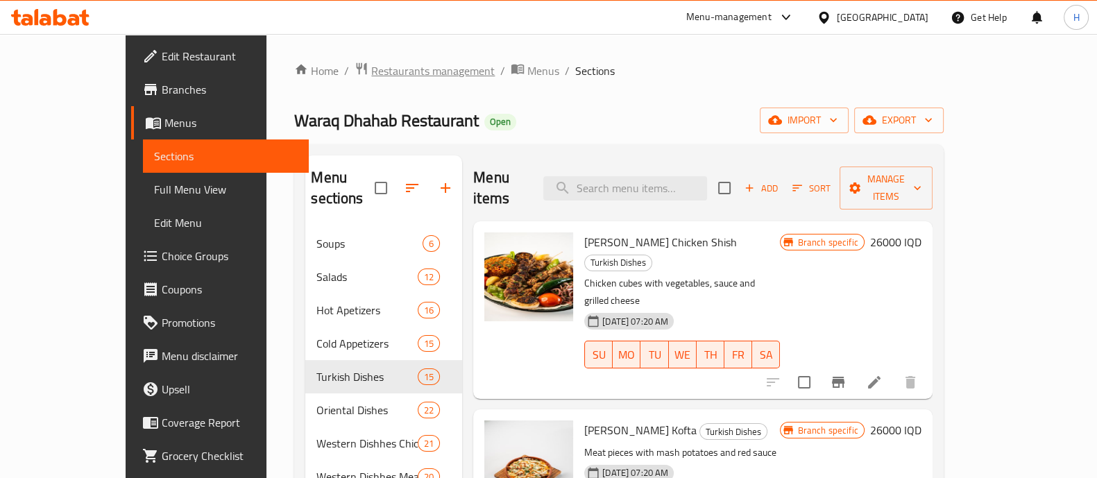
click at [371, 67] on span "Restaurants management" at bounding box center [433, 70] width 124 height 17
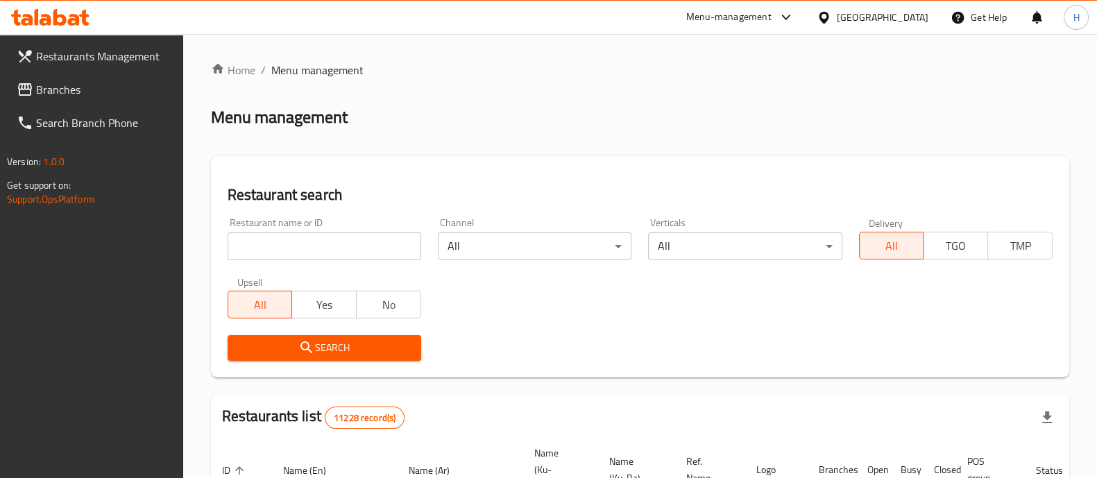
click at [335, 237] on input "search" at bounding box center [325, 247] width 194 height 28
paste input "Mr.Crispy Food"
type input "Mr.Crispy Food"
click button "Search" at bounding box center [325, 348] width 194 height 26
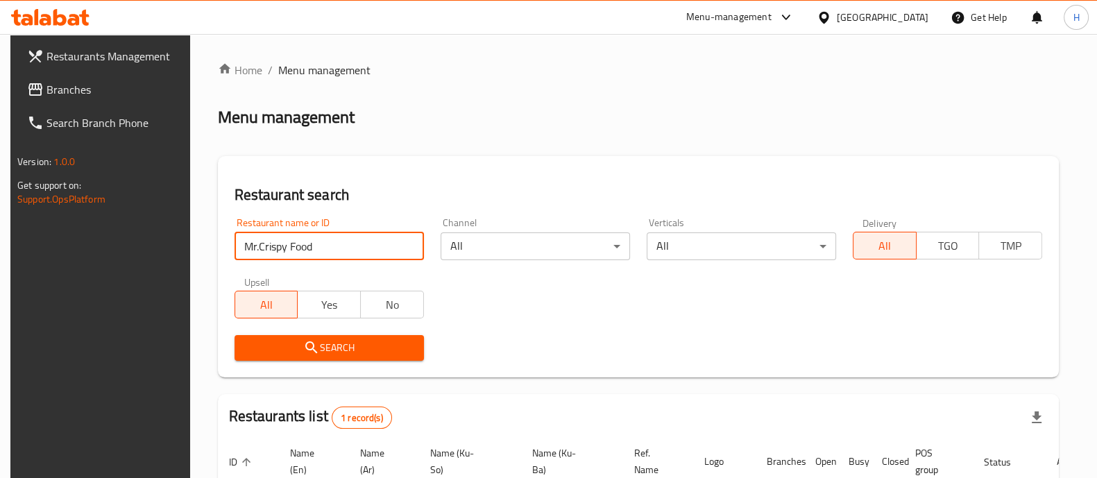
scroll to position [141, 0]
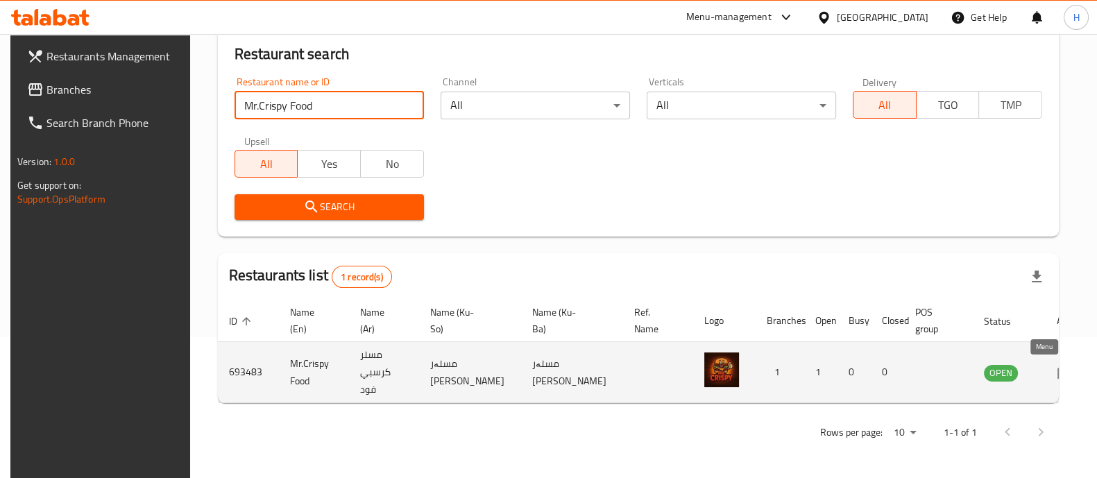
click at [1057, 376] on icon "enhanced table" at bounding box center [1065, 372] width 17 height 17
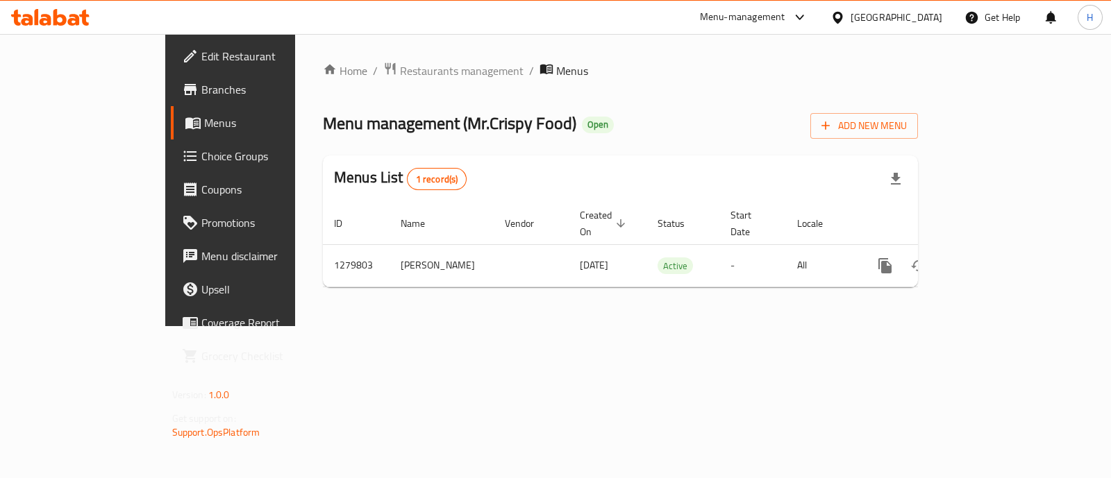
click at [182, 91] on span at bounding box center [191, 89] width 19 height 17
